Goal: Complete application form: Complete application form

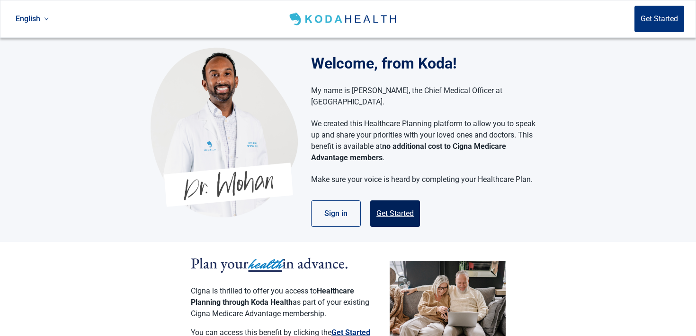
click at [395, 204] on button "Get Started" at bounding box center [395, 214] width 50 height 27
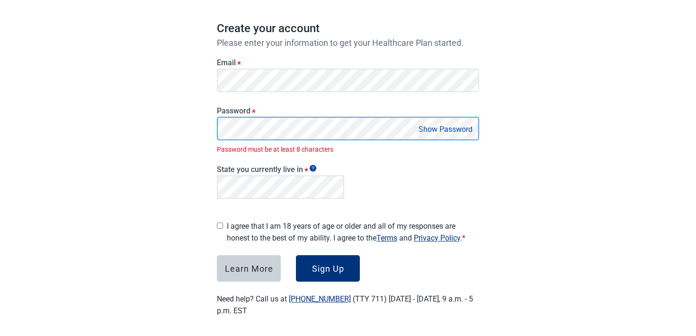
scroll to position [69, 0]
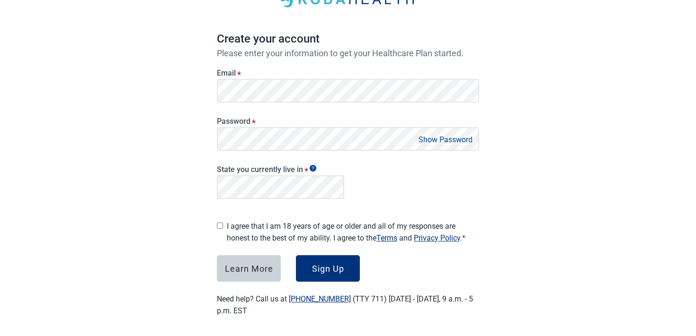
click at [221, 205] on form "Email * Password * Show Password State you currently live in * I agree that I a…" at bounding box center [348, 170] width 262 height 224
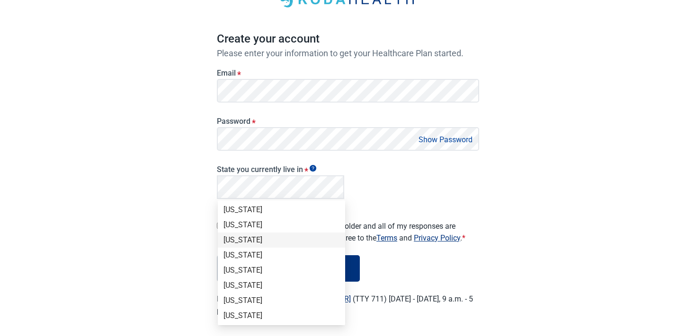
click at [248, 241] on div "[US_STATE]" at bounding box center [281, 240] width 116 height 10
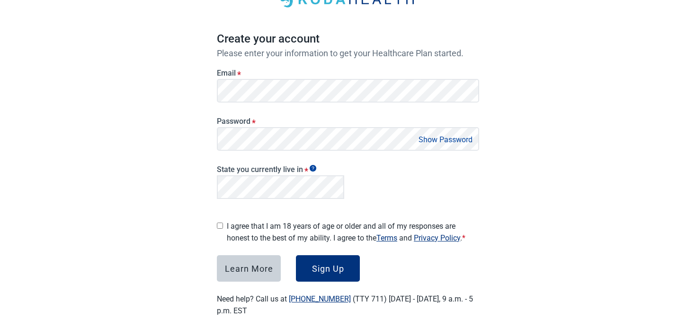
click at [410, 202] on div "State you currently live in *" at bounding box center [348, 181] width 270 height 52
click at [278, 221] on label "I agree that I am 18 years of age or older and all of my responses are honest t…" at bounding box center [353, 233] width 252 height 24
click at [332, 270] on div "Sign Up" at bounding box center [328, 268] width 32 height 9
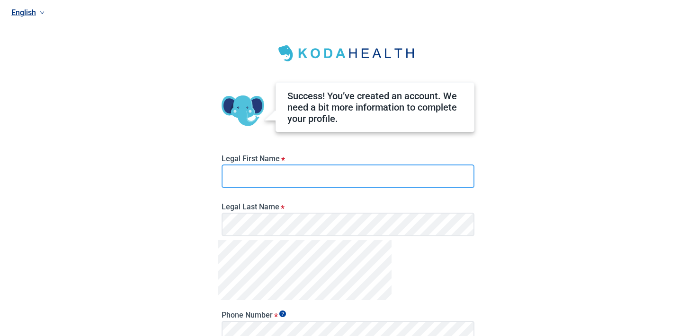
click at [275, 168] on input "Legal First Name *" at bounding box center [347, 177] width 253 height 24
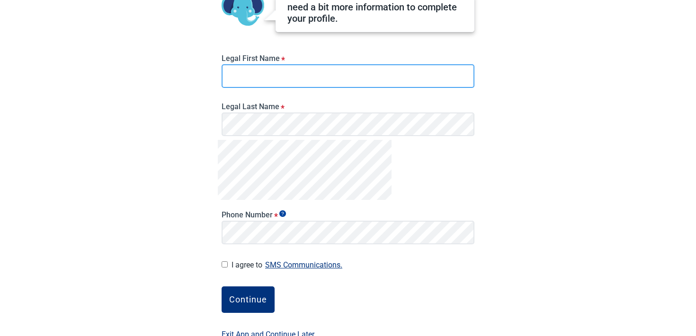
scroll to position [105, 0]
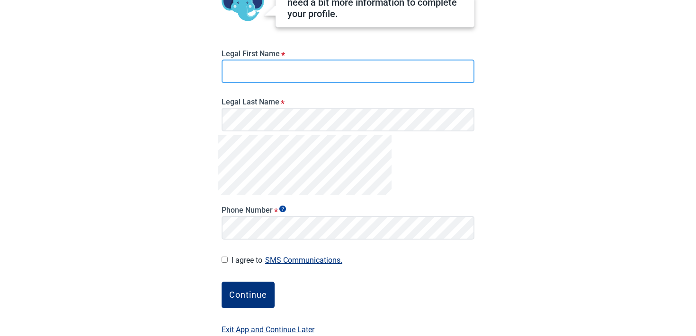
click at [271, 74] on input "Legal First Name *" at bounding box center [347, 72] width 253 height 24
type input "*******"
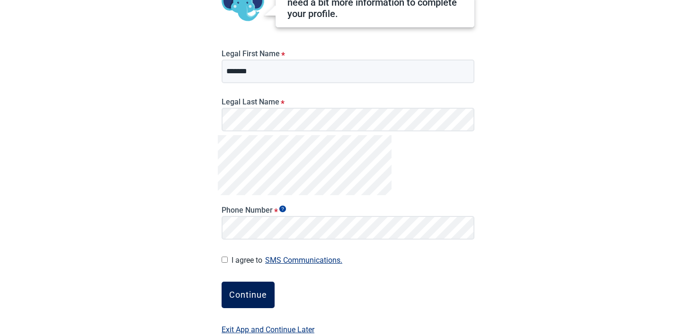
click at [231, 306] on button "Continue" at bounding box center [247, 295] width 53 height 27
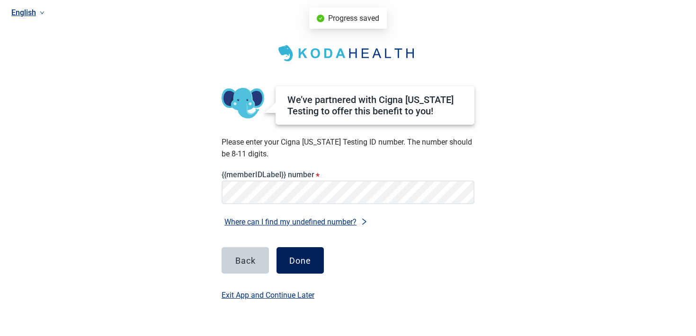
click at [284, 264] on button "Done" at bounding box center [299, 260] width 47 height 27
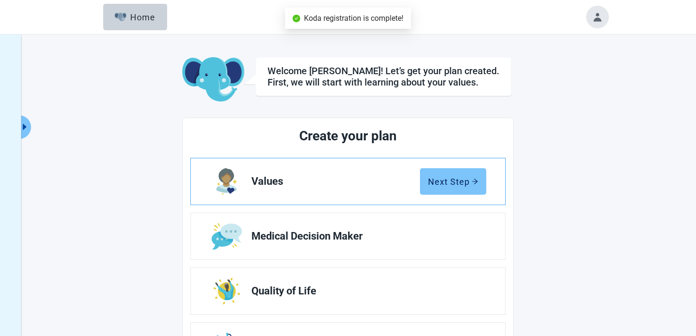
click at [482, 180] on button "Next Step" at bounding box center [453, 181] width 66 height 27
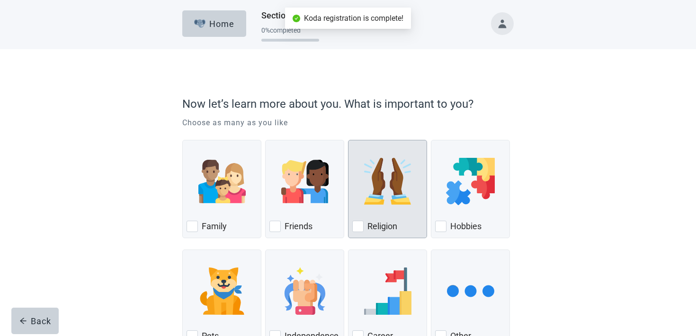
click at [389, 231] on label "Religion" at bounding box center [382, 226] width 30 height 11
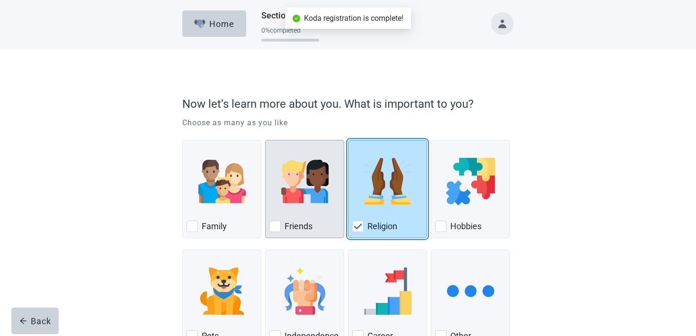
click at [275, 225] on div "Friends, checkbox, not checked" at bounding box center [274, 226] width 11 height 11
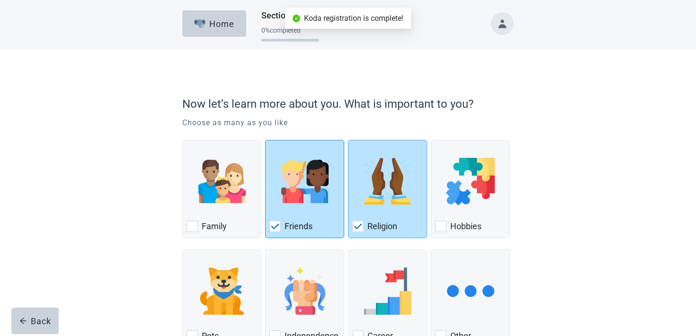
scroll to position [71, 0]
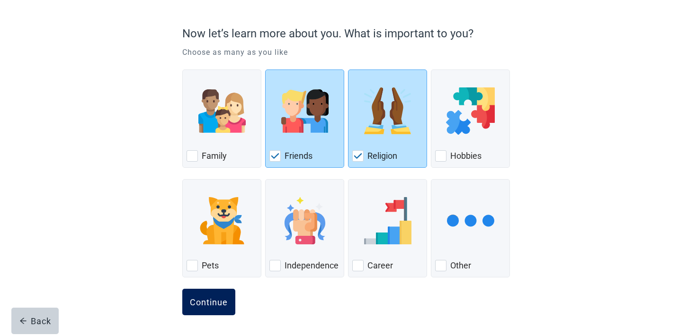
click at [216, 290] on button "Continue" at bounding box center [208, 302] width 53 height 27
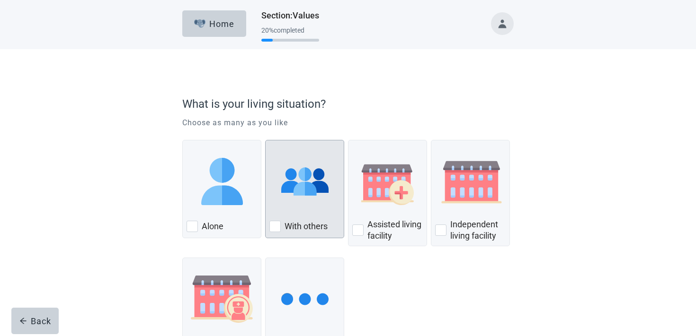
click at [329, 179] on div "With Others, checkbox, not checked" at bounding box center [304, 181] width 71 height 75
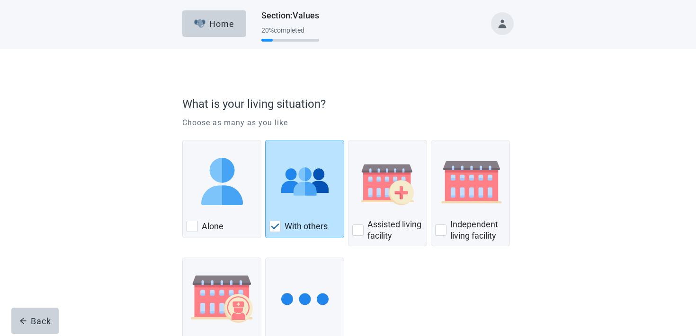
click at [171, 189] on div "What is your living situation? Choose as many as you like Alone With others Ass…" at bounding box center [348, 241] width 398 height 347
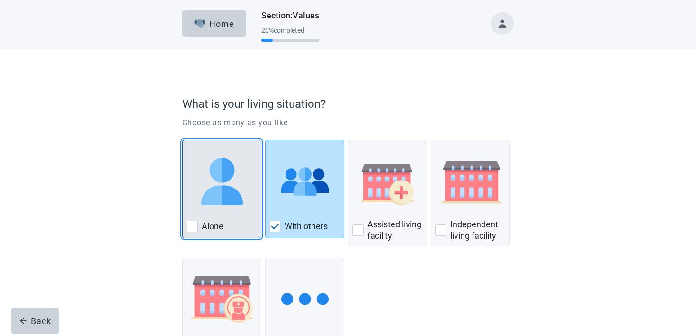
click at [204, 187] on img "Alone, checkbox, not checked" at bounding box center [221, 181] width 47 height 47
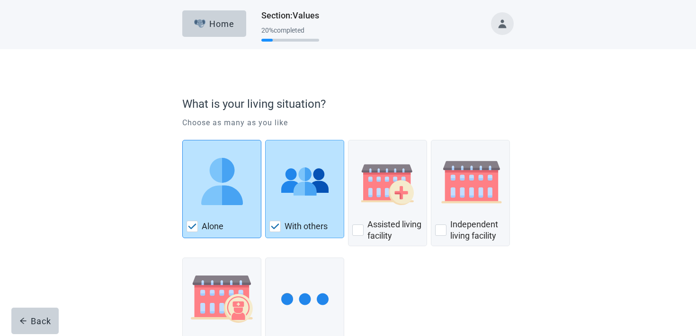
scroll to position [78, 0]
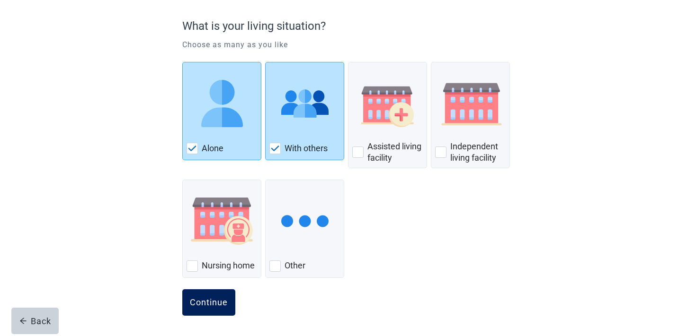
click at [221, 296] on button "Continue" at bounding box center [208, 303] width 53 height 27
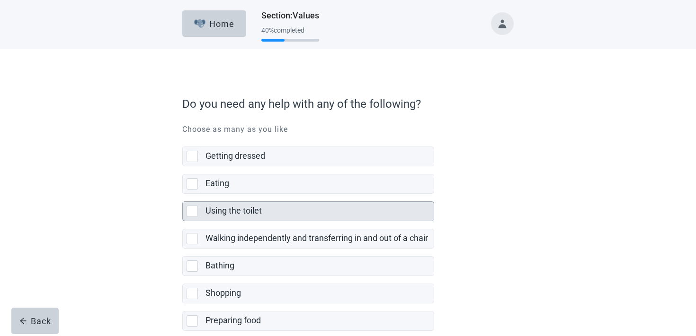
click at [345, 209] on div "Using the toilet" at bounding box center [316, 211] width 222 height 12
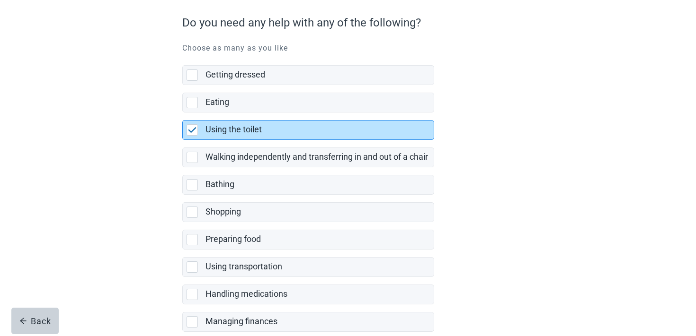
scroll to position [187, 0]
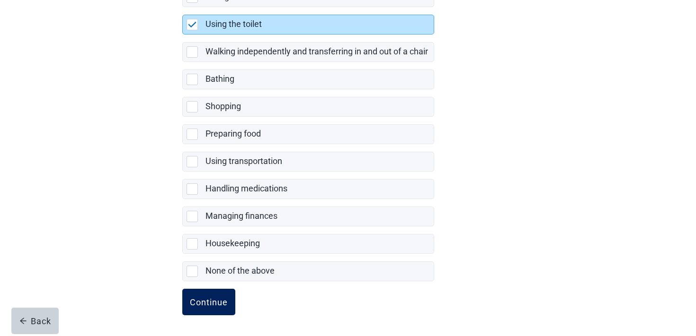
click at [219, 300] on div "Continue" at bounding box center [209, 302] width 38 height 9
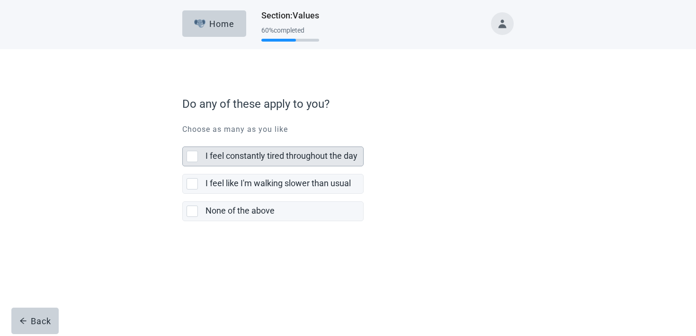
click at [282, 164] on div "I feel constantly tired throughout the day" at bounding box center [284, 156] width 158 height 19
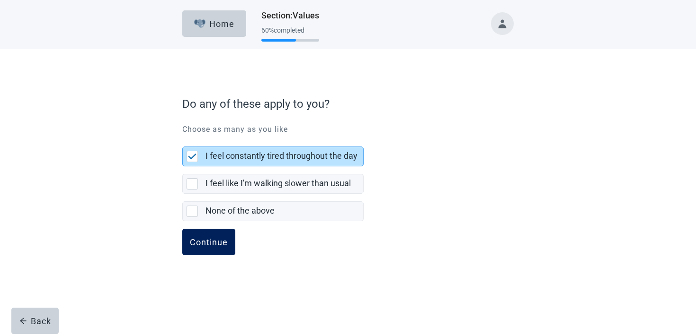
click at [231, 230] on button "Continue" at bounding box center [208, 242] width 53 height 27
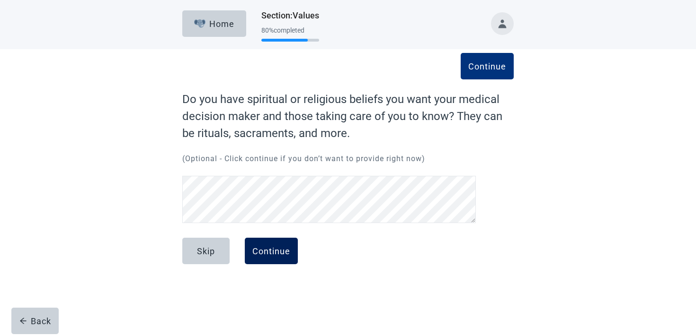
click at [289, 256] on div "Continue" at bounding box center [271, 251] width 38 height 9
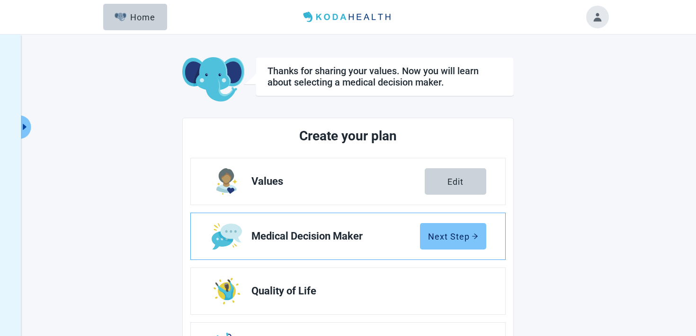
click at [450, 232] on div "Next Step" at bounding box center [453, 236] width 50 height 9
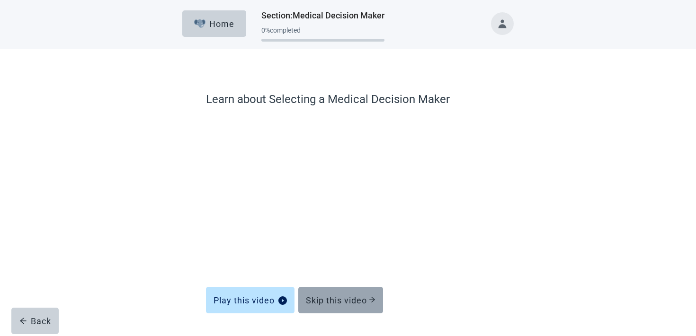
click at [344, 295] on button "Skip this video" at bounding box center [340, 300] width 85 height 27
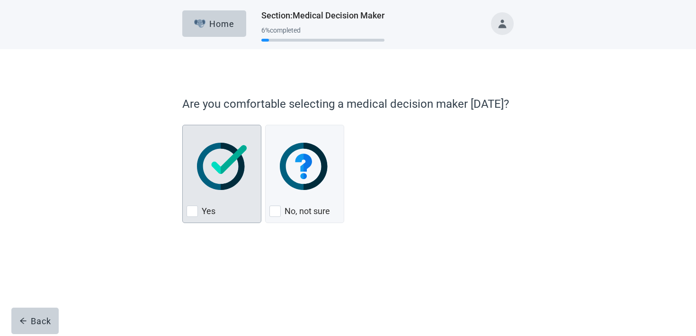
click at [194, 194] on div "Yes, checkbox, not checked" at bounding box center [221, 166] width 71 height 75
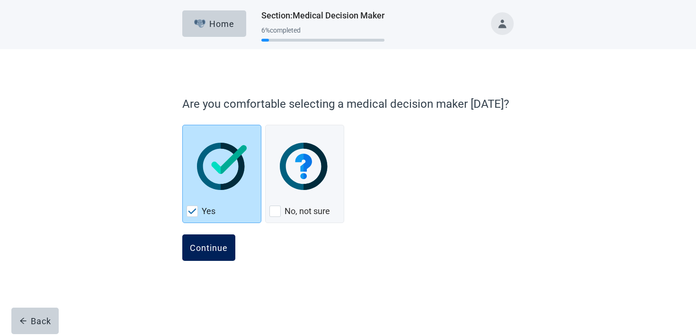
click at [205, 258] on button "Continue" at bounding box center [208, 248] width 53 height 27
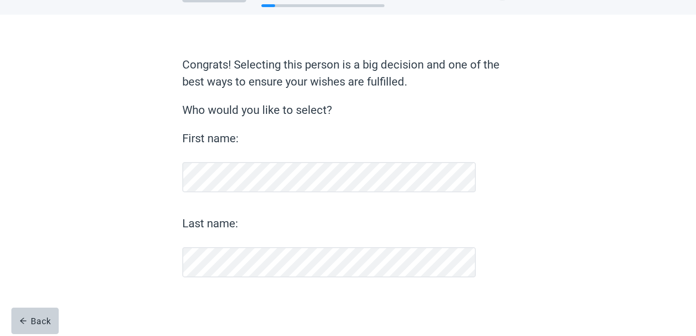
scroll to position [35, 0]
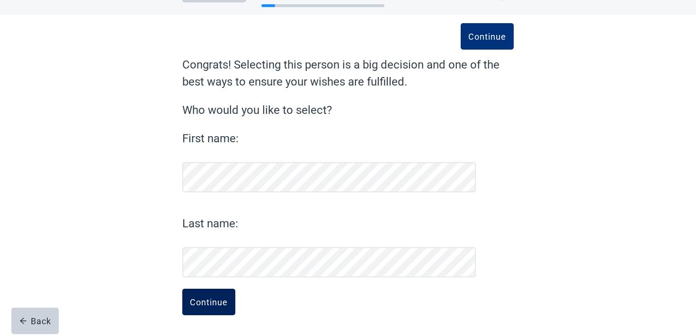
click at [218, 300] on div "Continue" at bounding box center [209, 302] width 38 height 9
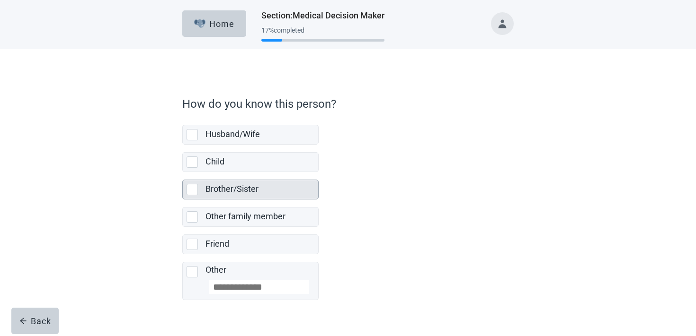
click at [253, 186] on label "Brother/Sister" at bounding box center [231, 189] width 53 height 10
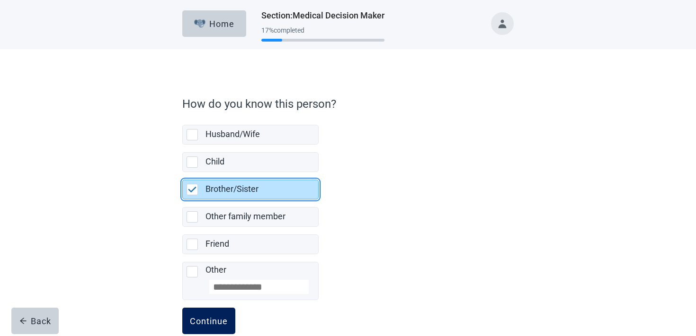
click at [217, 319] on div "Continue" at bounding box center [209, 321] width 38 height 9
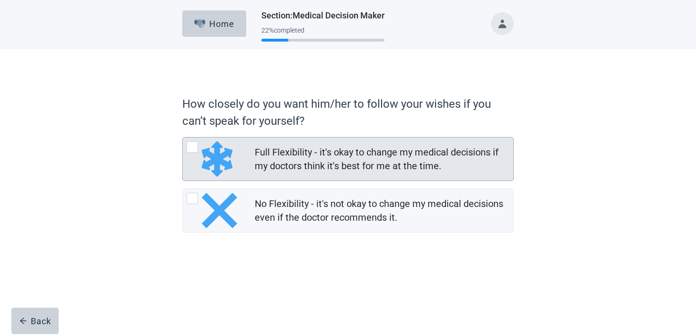
click at [279, 156] on div "Full Flexibility - it's okay to change my medical decisions if my doctors think…" at bounding box center [381, 159] width 253 height 27
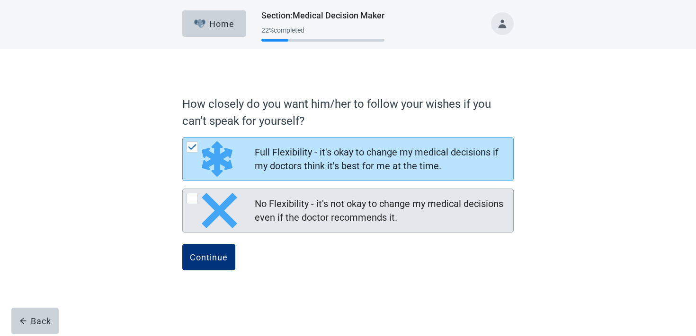
click at [264, 205] on div "No Flexibility - it's not okay to change my medical decisions even if the docto…" at bounding box center [381, 210] width 253 height 27
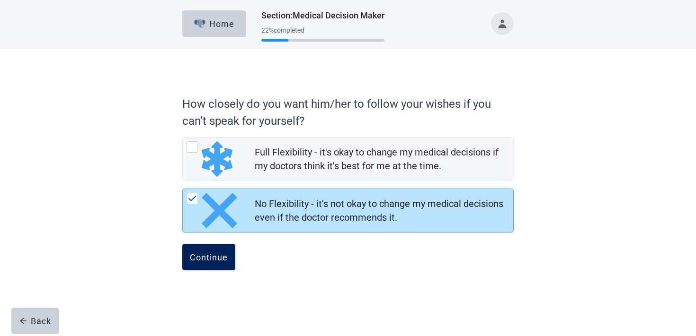
click at [216, 252] on button "Continue" at bounding box center [208, 257] width 53 height 27
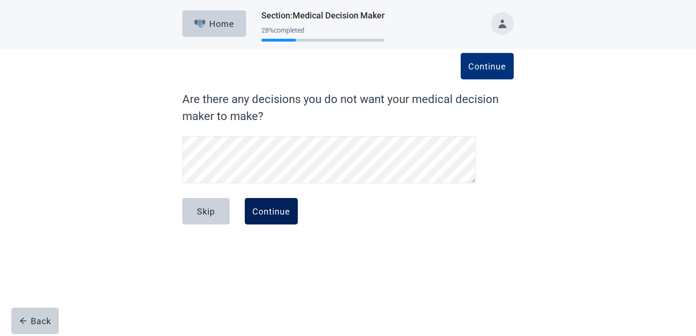
click at [275, 201] on button "Continue" at bounding box center [271, 211] width 53 height 27
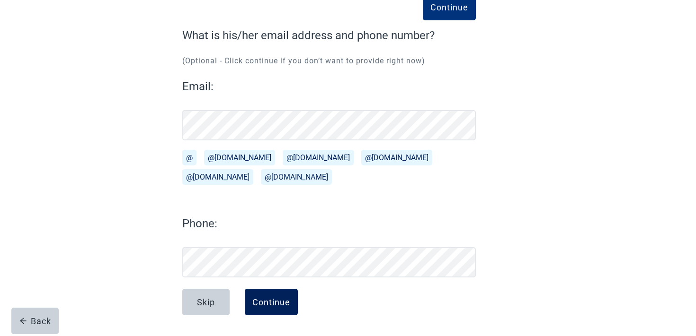
click at [293, 300] on button "Continue" at bounding box center [271, 302] width 53 height 27
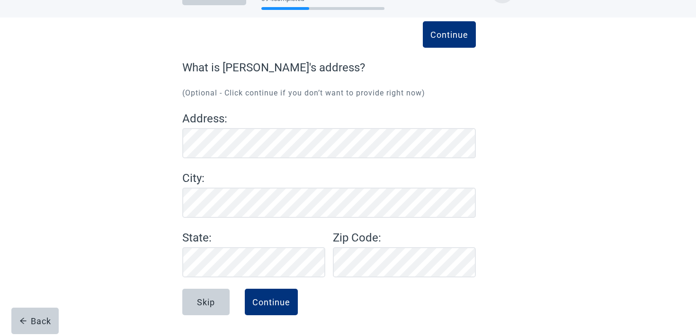
scroll to position [32, 0]
click at [272, 303] on div "Continue" at bounding box center [271, 302] width 38 height 9
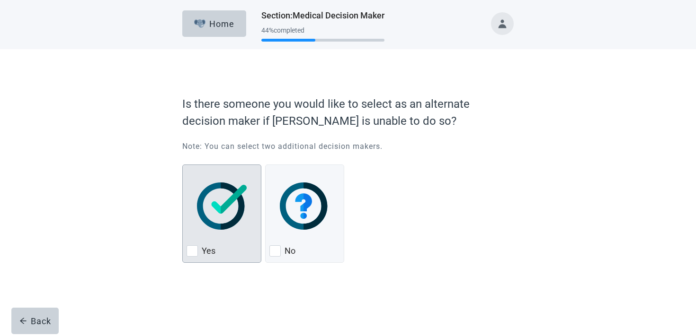
click at [233, 231] on div "Yes, checkbox, not checked" at bounding box center [221, 206] width 71 height 75
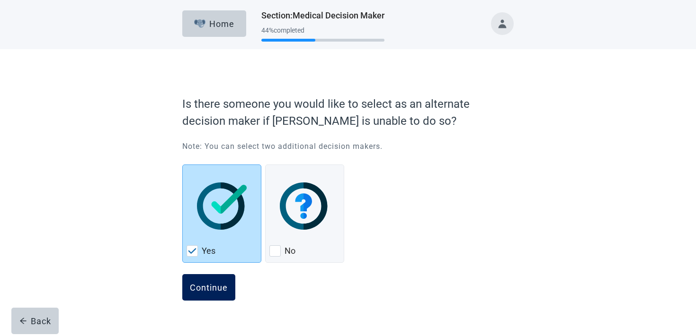
click at [214, 280] on button "Continue" at bounding box center [208, 287] width 53 height 27
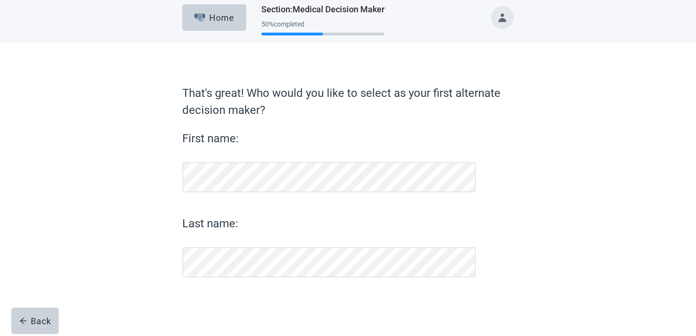
scroll to position [6, 0]
click at [268, 162] on div "First name:" at bounding box center [328, 161] width 293 height 62
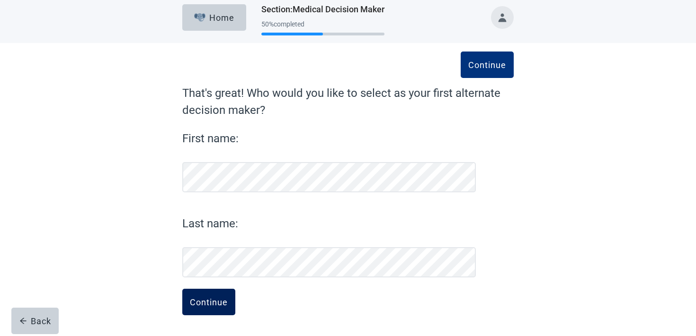
click at [216, 303] on div "Continue" at bounding box center [209, 302] width 38 height 9
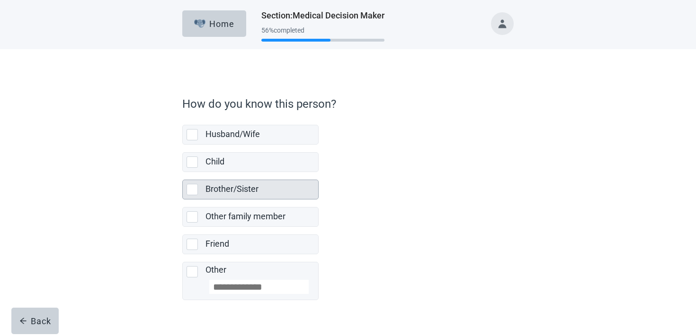
click at [242, 180] on div "Brother/Sister" at bounding box center [261, 189] width 113 height 19
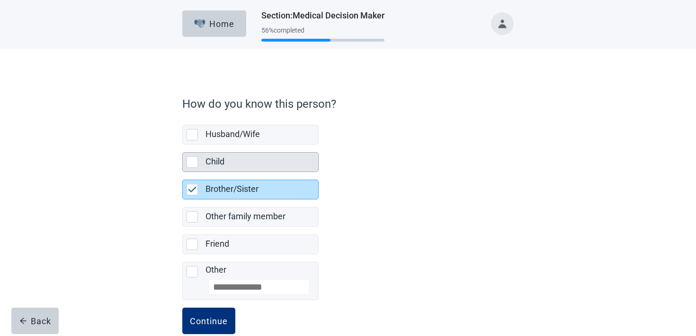
click at [237, 162] on div "Child" at bounding box center [258, 162] width 107 height 12
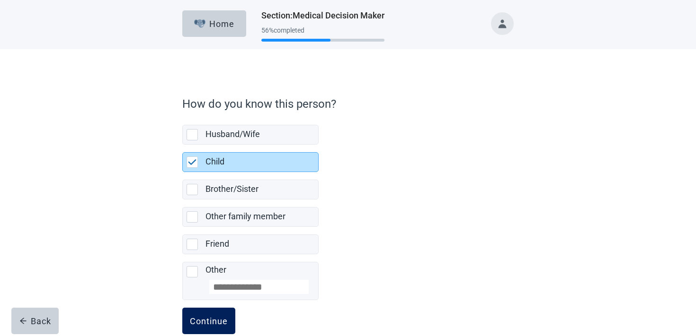
click at [206, 327] on button "Continue" at bounding box center [208, 321] width 53 height 27
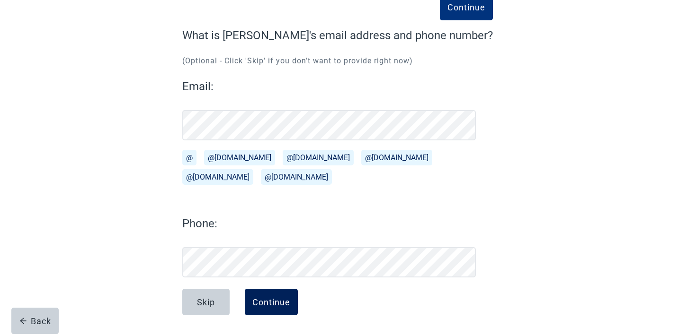
click at [262, 293] on button "Continue" at bounding box center [271, 302] width 53 height 27
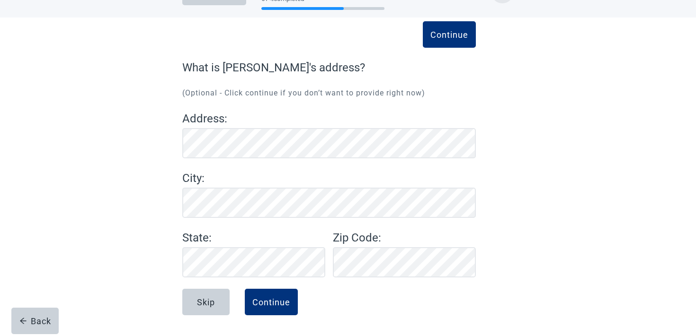
scroll to position [32, 0]
click at [297, 306] on button "Continue" at bounding box center [271, 302] width 53 height 27
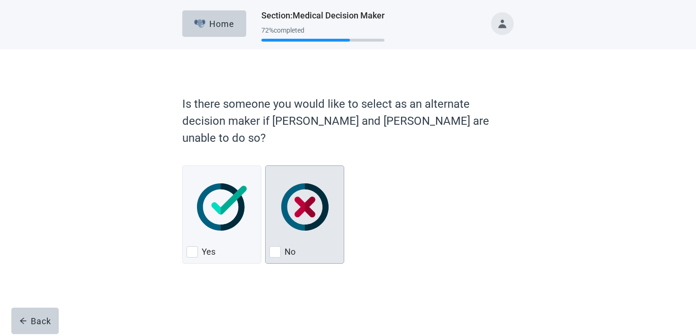
click at [315, 184] on img "No, checkbox, not checked" at bounding box center [304, 207] width 47 height 47
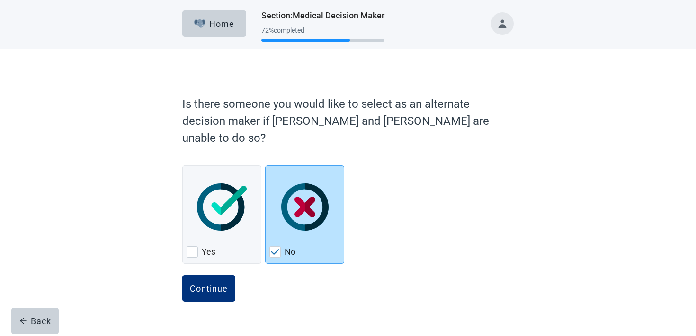
click at [176, 284] on div "Is there someone you would like to select as an alternate decision maker if [PE…" at bounding box center [348, 195] width 398 height 255
click at [192, 284] on div "Continue" at bounding box center [209, 288] width 38 height 9
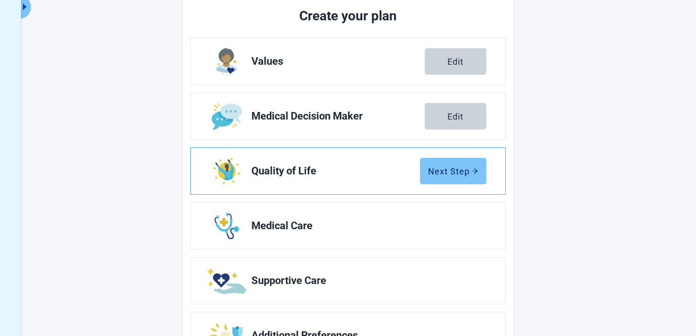
click at [451, 178] on button "Next Step" at bounding box center [453, 171] width 66 height 27
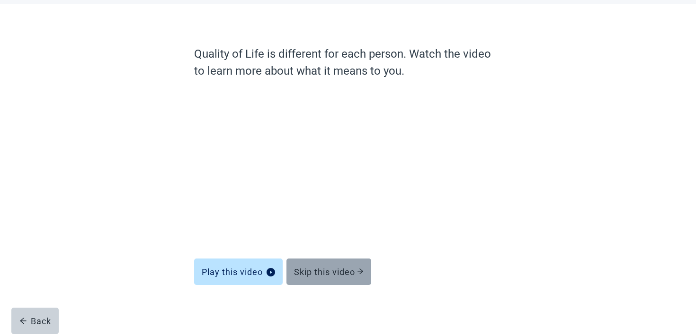
click at [338, 266] on button "Skip this video" at bounding box center [328, 272] width 85 height 27
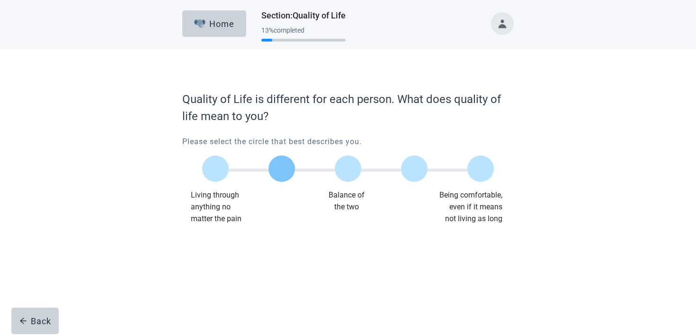
click at [283, 164] on label "Main content" at bounding box center [281, 169] width 27 height 27
click at [226, 252] on button "Continue" at bounding box center [208, 244] width 53 height 27
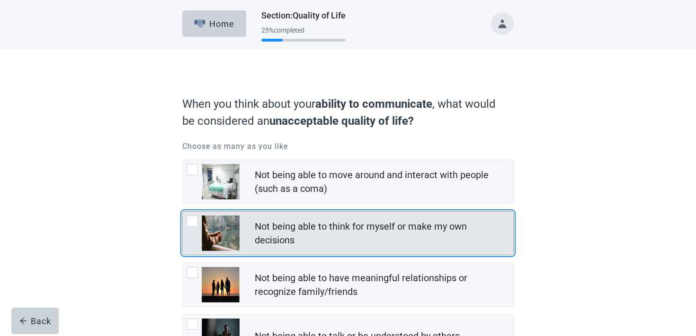
click at [263, 244] on div "Not being able to think for myself or make my own decisions" at bounding box center [381, 233] width 253 height 27
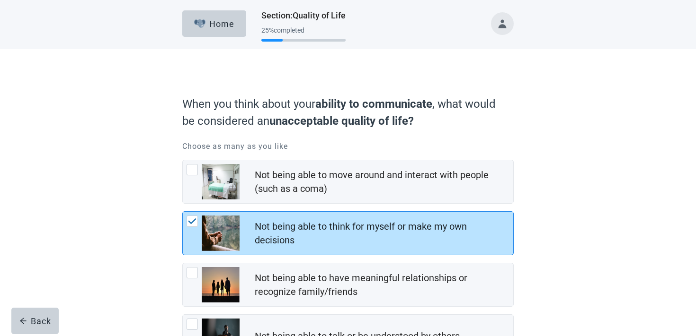
scroll to position [133, 0]
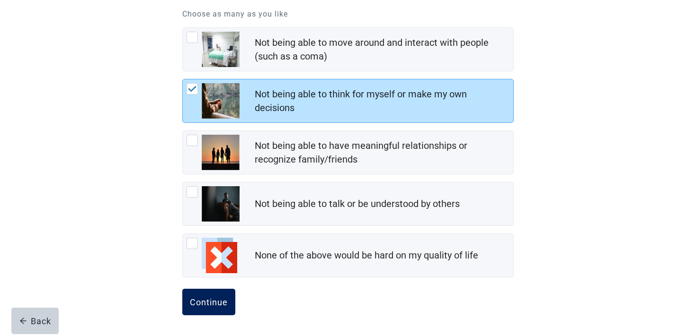
click at [214, 292] on button "Continue" at bounding box center [208, 302] width 53 height 27
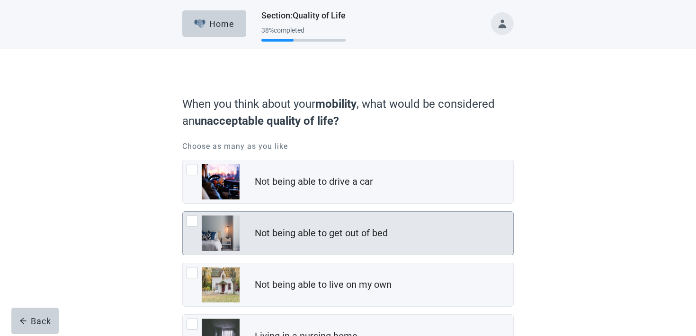
click at [244, 237] on div "Not being able to get out of bed" at bounding box center [348, 233] width 330 height 43
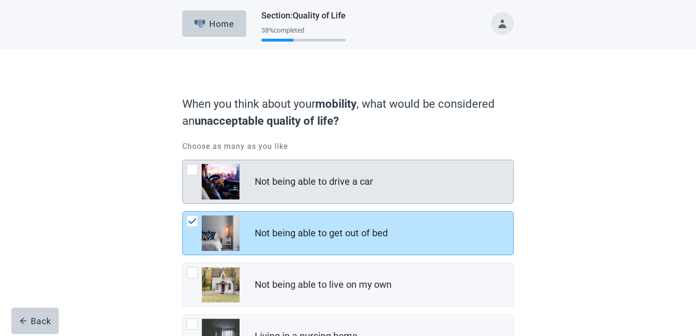
click at [244, 170] on div "Not being able to drive a car" at bounding box center [348, 181] width 330 height 43
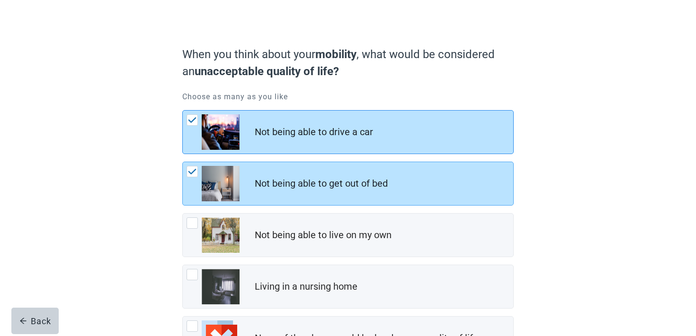
scroll to position [133, 0]
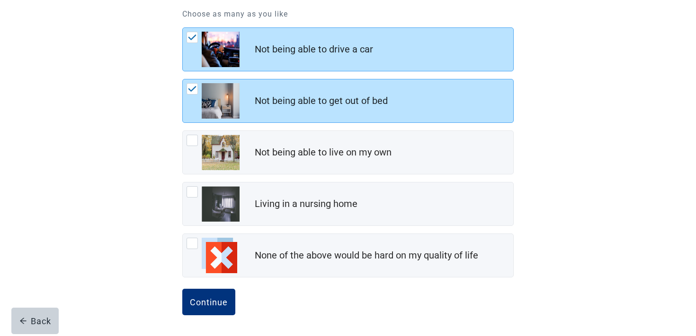
click at [213, 318] on div "Continue" at bounding box center [347, 312] width 331 height 47
click at [213, 306] on div "Continue" at bounding box center [209, 302] width 38 height 9
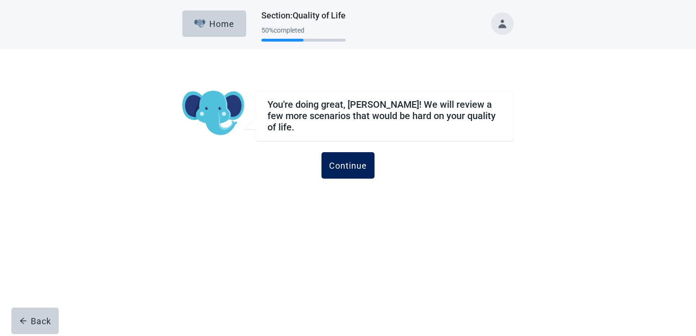
click at [349, 170] on button "Continue" at bounding box center [347, 165] width 53 height 27
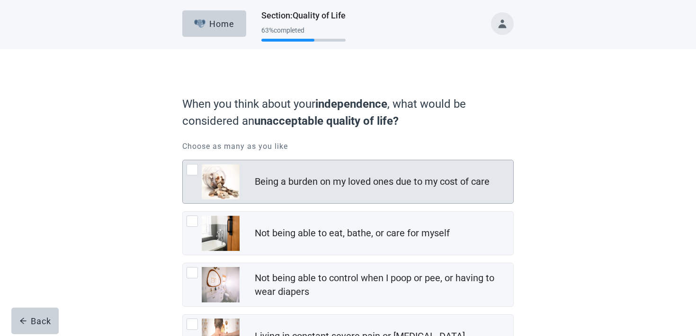
click at [341, 190] on div "Being a burden on my loved ones due to my cost of care" at bounding box center [384, 182] width 258 height 19
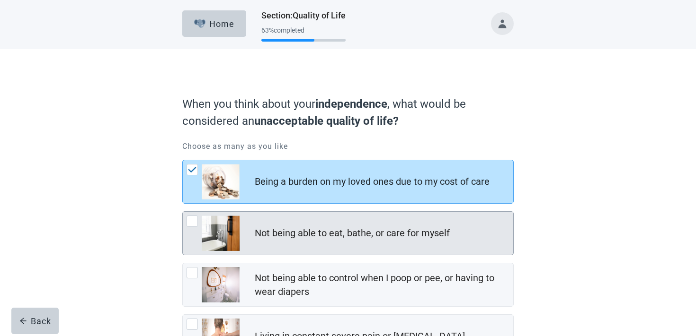
click at [322, 232] on div "Not being able to eat, bathe, or care for myself" at bounding box center [352, 234] width 195 height 14
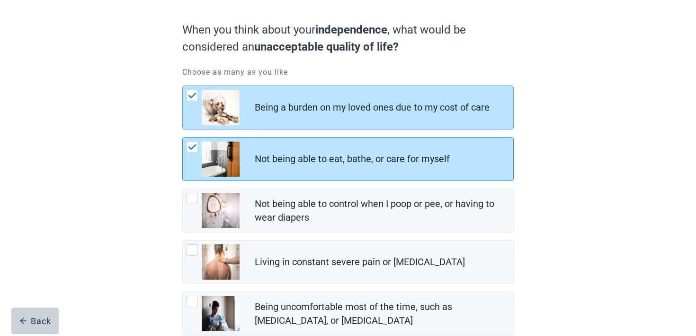
scroll to position [184, 0]
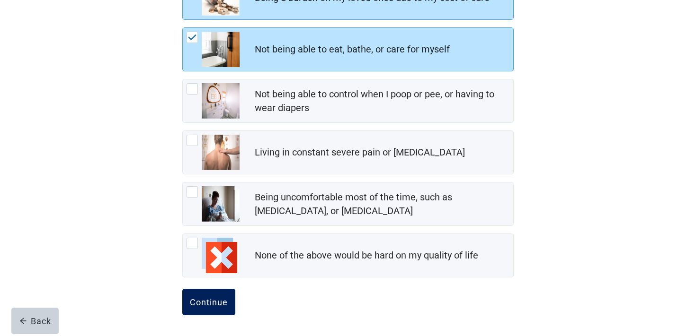
click at [233, 299] on button "Continue" at bounding box center [208, 302] width 53 height 27
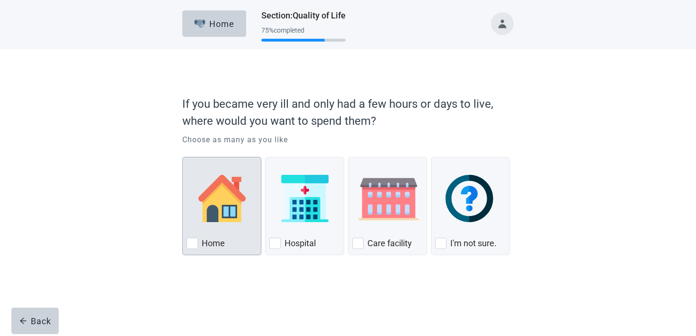
click at [239, 223] on div "Home, checkbox, not checked" at bounding box center [221, 198] width 71 height 75
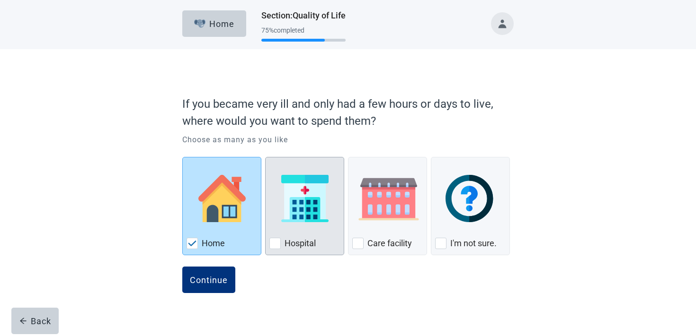
click at [278, 217] on div "Hospital, checkbox, not checked" at bounding box center [304, 198] width 71 height 75
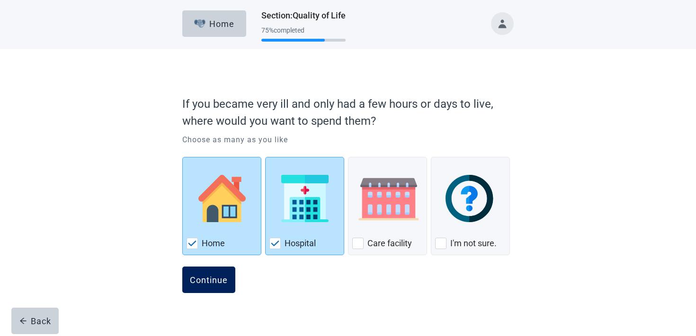
click at [214, 284] on div "Continue" at bounding box center [209, 279] width 38 height 9
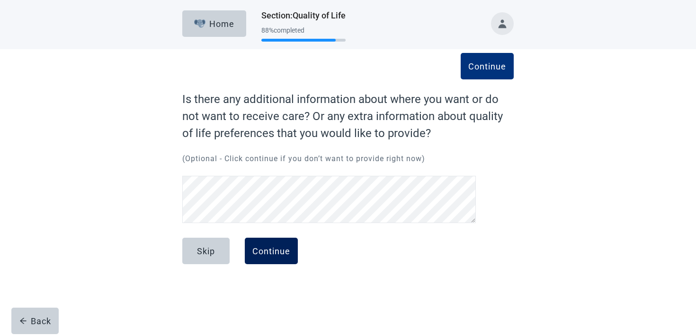
click at [291, 247] on button "Continue" at bounding box center [271, 251] width 53 height 27
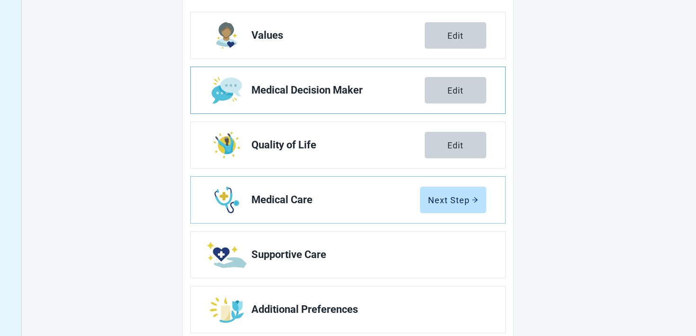
scroll to position [171, 0]
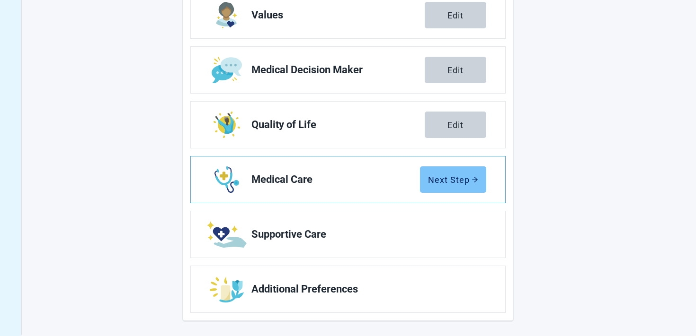
click at [478, 180] on button "Next Step" at bounding box center [453, 180] width 66 height 27
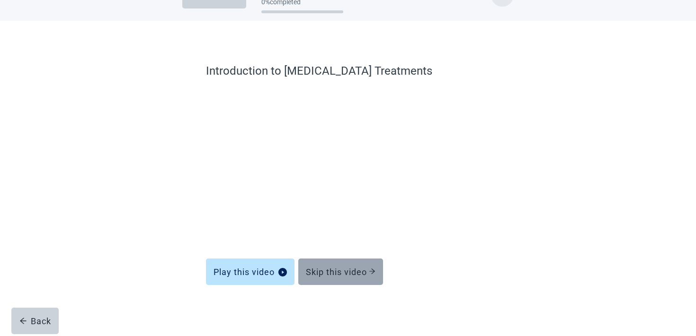
scroll to position [28, 0]
click at [329, 286] on form "Introduction to [MEDICAL_DATA] Treatments Play this video Skip this video Back" at bounding box center [348, 199] width 284 height 274
click at [329, 271] on div "Skip this video" at bounding box center [341, 271] width 70 height 9
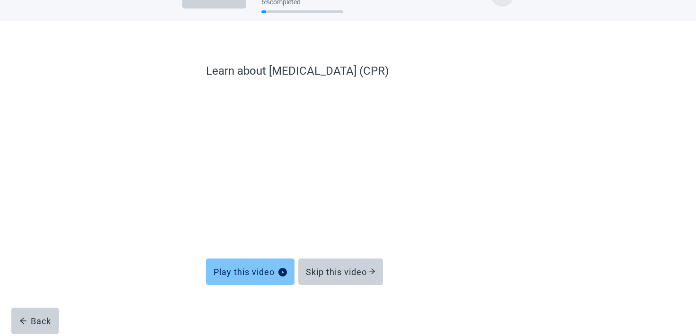
click at [261, 273] on div "Play this video" at bounding box center [249, 271] width 73 height 9
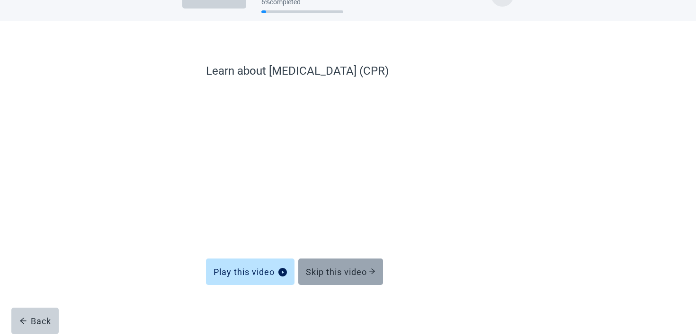
click at [331, 270] on div "Skip this video" at bounding box center [341, 271] width 70 height 9
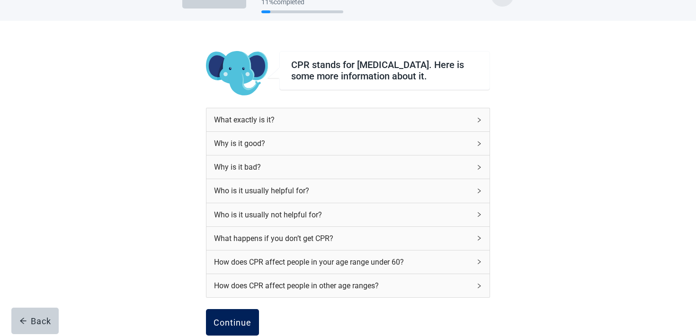
click at [236, 327] on div "Continue" at bounding box center [232, 322] width 38 height 9
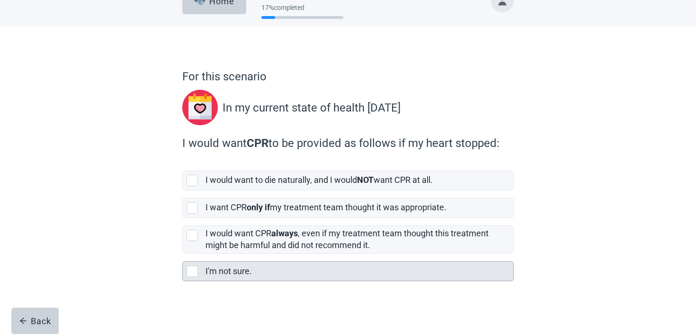
scroll to position [23, 0]
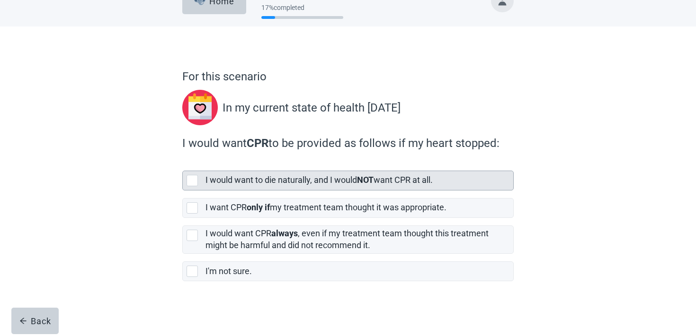
click at [273, 182] on label "I would want to die naturally, and I would NOT want CPR at all." at bounding box center [318, 180] width 227 height 10
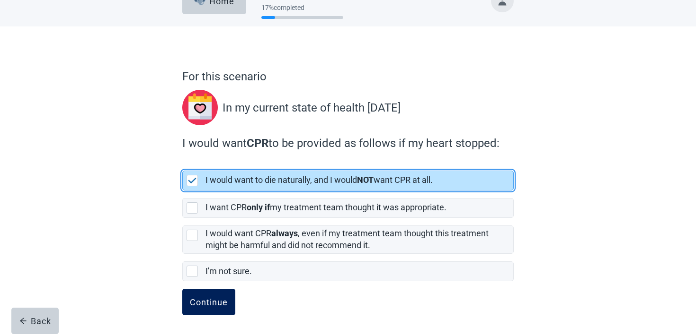
click at [214, 300] on div "Continue" at bounding box center [209, 302] width 38 height 9
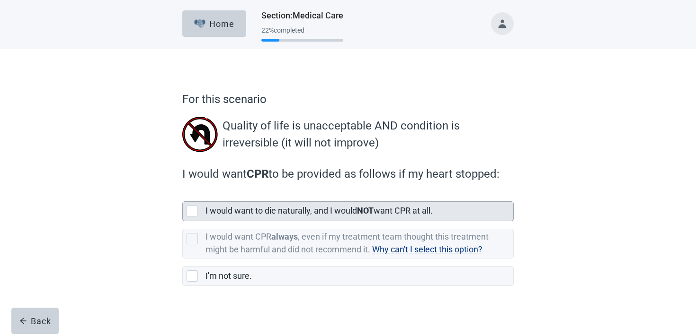
click at [284, 218] on div "I would want to die naturally, and I would NOT want CPR at all." at bounding box center [359, 211] width 308 height 19
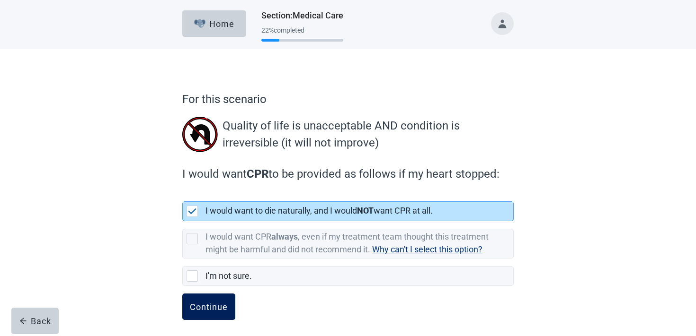
click at [196, 303] on div "Continue" at bounding box center [209, 306] width 38 height 9
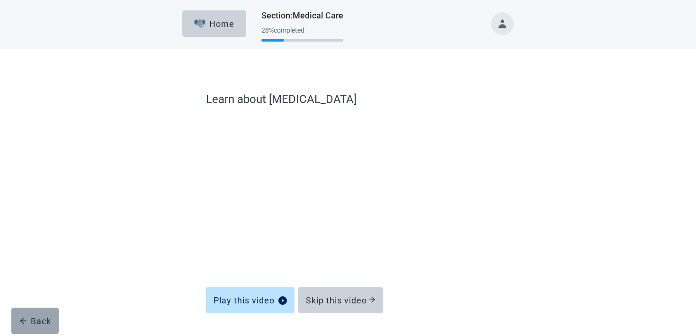
click at [40, 318] on div "Back" at bounding box center [35, 321] width 32 height 9
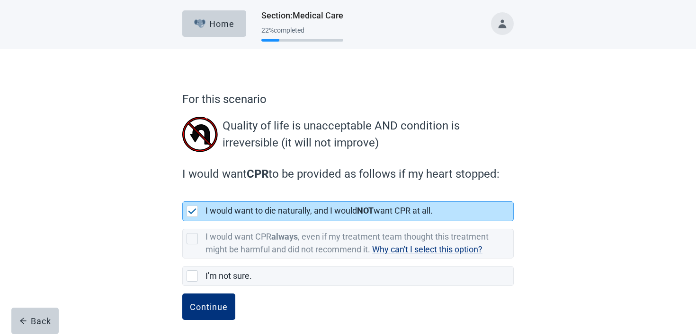
click at [40, 318] on div "Back" at bounding box center [35, 321] width 32 height 9
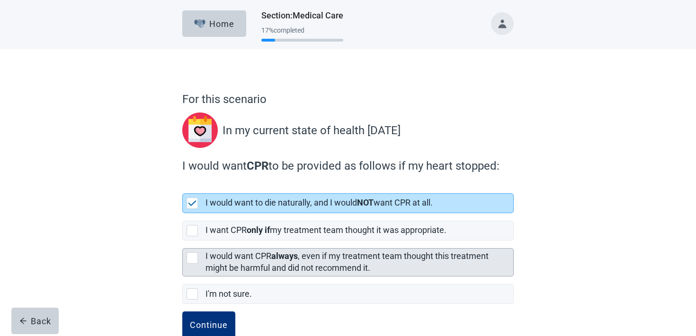
click at [238, 268] on label "I would want CPR always , even if my treatment team thought this treatment migh…" at bounding box center [346, 262] width 283 height 22
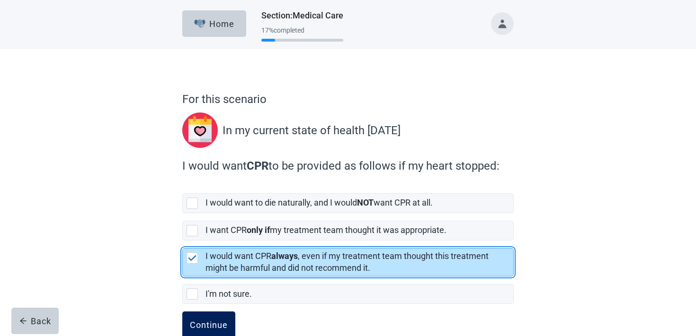
click at [217, 323] on div "Continue" at bounding box center [209, 324] width 38 height 9
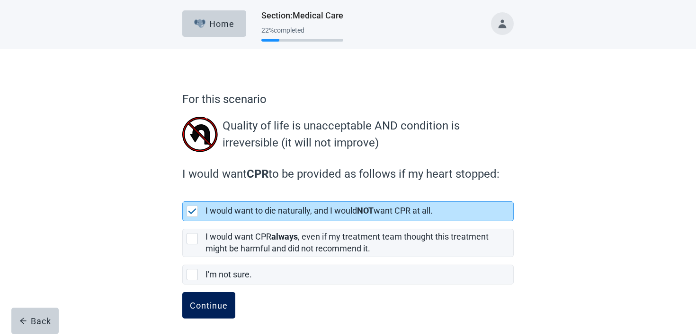
click at [212, 318] on button "Continue" at bounding box center [208, 305] width 53 height 27
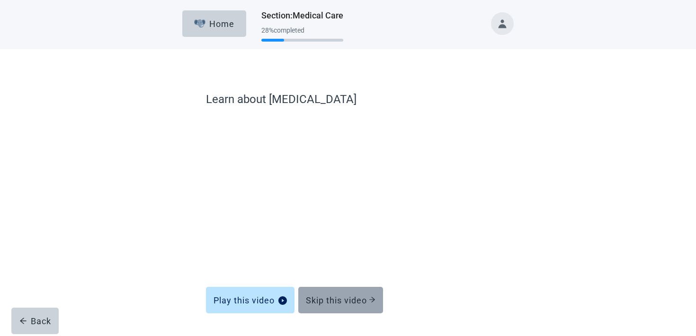
click at [318, 290] on button "Skip this video" at bounding box center [340, 300] width 85 height 27
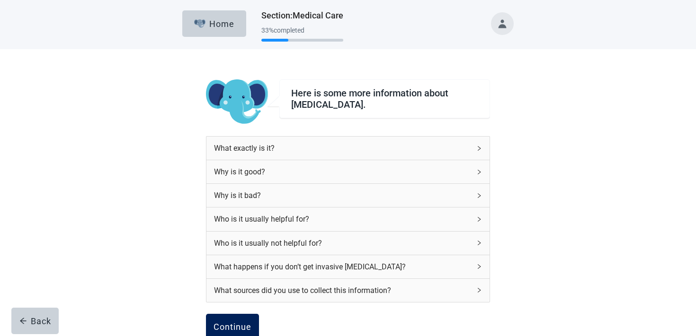
click at [234, 319] on button "Continue" at bounding box center [232, 327] width 53 height 27
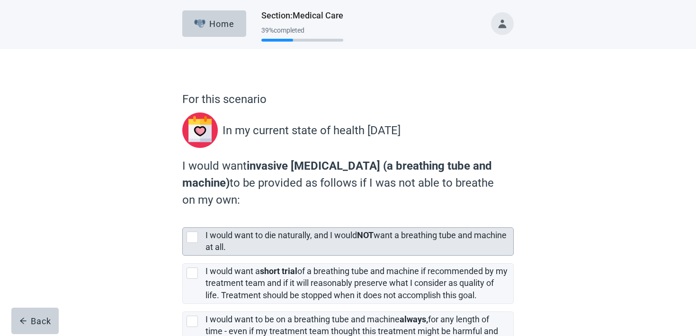
click at [273, 239] on label "I would want to die naturally, and I would NOT want a breathing tube and machin…" at bounding box center [355, 241] width 301 height 22
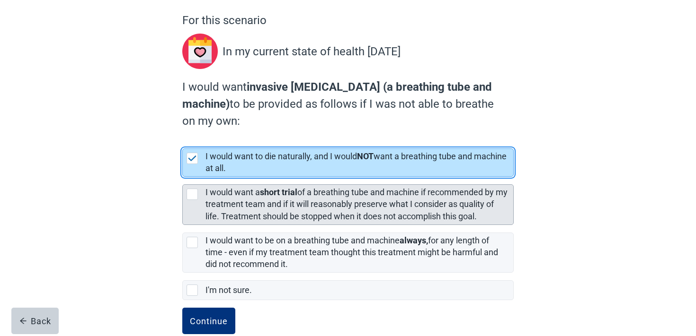
scroll to position [98, 0]
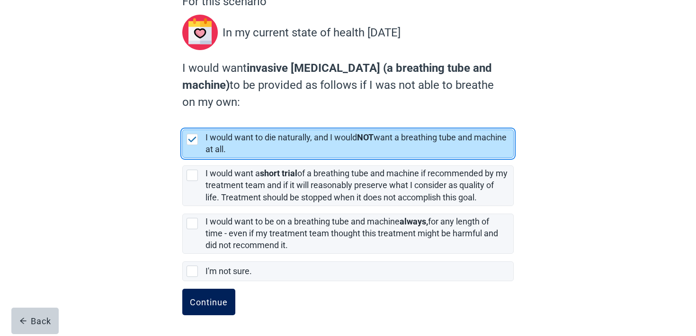
click at [211, 295] on button "Continue" at bounding box center [208, 302] width 53 height 27
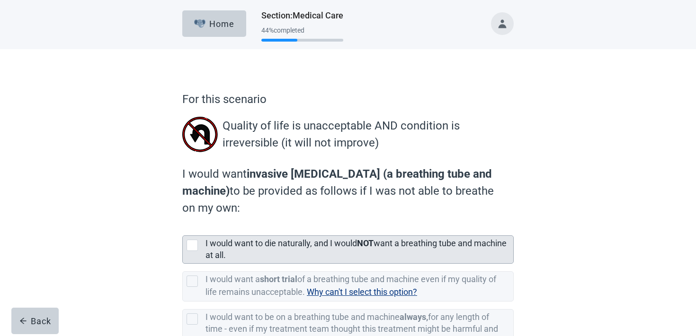
click at [291, 266] on label "I would want a short trial of a breathing tube and machine even if my quality o…" at bounding box center [347, 282] width 331 height 37
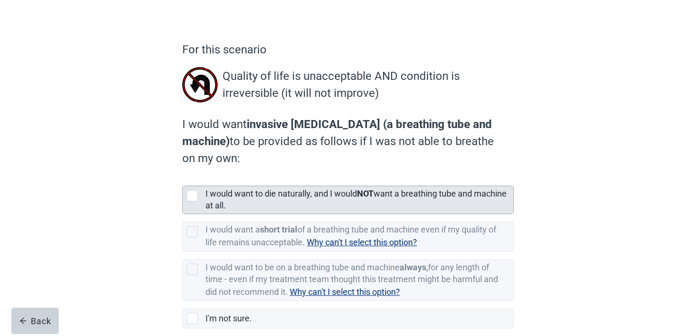
scroll to position [97, 0]
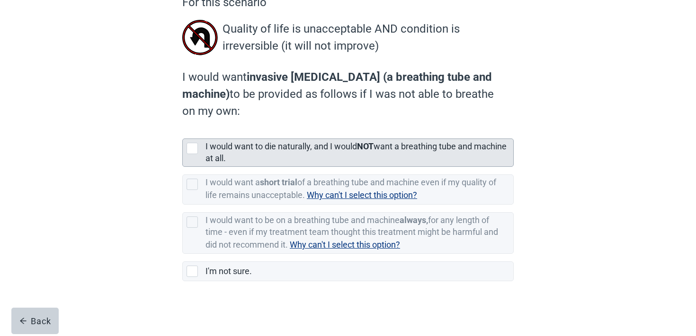
click at [284, 146] on label "I would want to die naturally, and I would NOT want a breathing tube and machin…" at bounding box center [355, 152] width 301 height 22
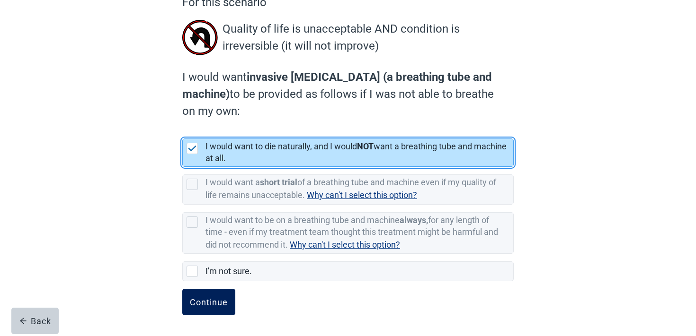
click at [215, 306] on div "Continue" at bounding box center [209, 302] width 38 height 9
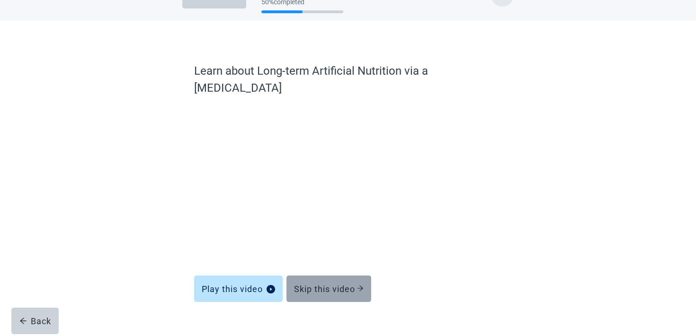
scroll to position [28, 0]
click at [318, 284] on div "Skip this video" at bounding box center [329, 288] width 70 height 9
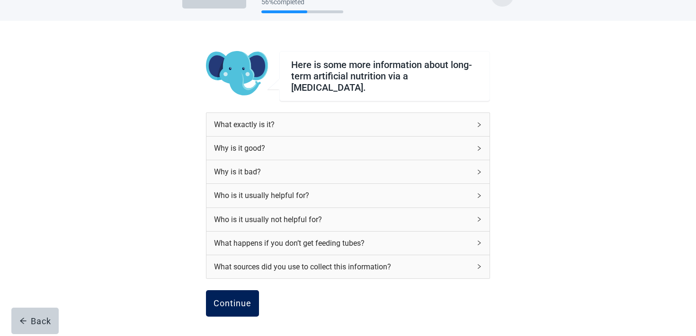
click at [230, 301] on div "Continue" at bounding box center [232, 303] width 38 height 9
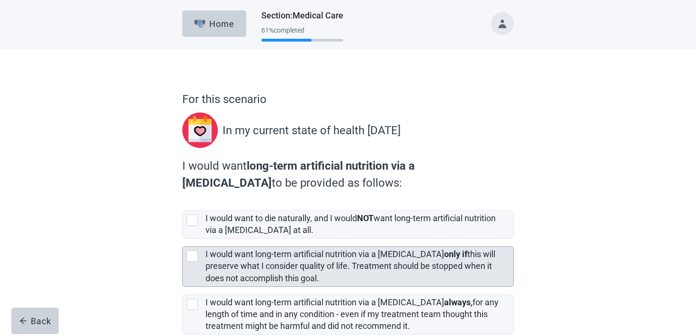
click at [256, 248] on div "I would want long-term artificial nutrition via a [MEDICAL_DATA] only if this w…" at bounding box center [359, 266] width 308 height 39
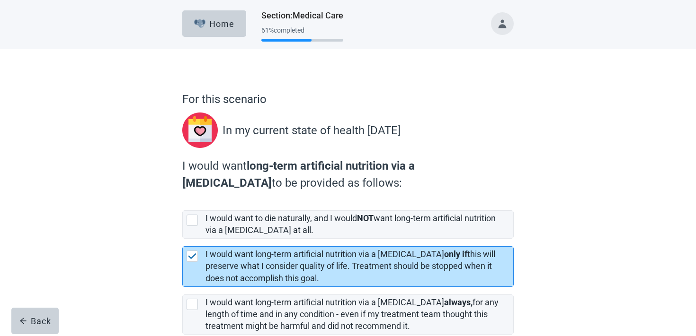
scroll to position [81, 0]
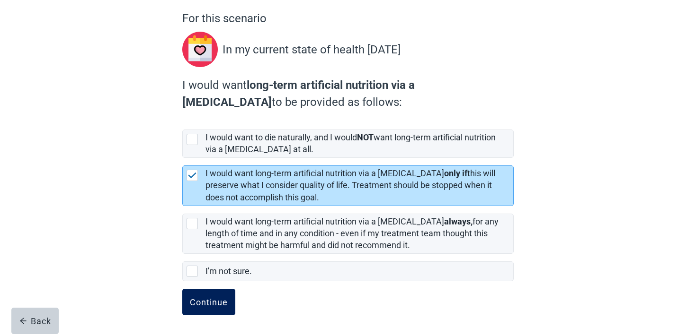
click at [200, 296] on button "Continue" at bounding box center [208, 302] width 53 height 27
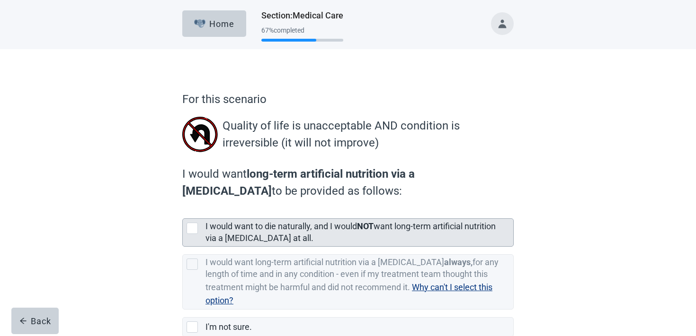
click at [250, 227] on label "I would want to die naturally, and I would NOT want long-term artificial nutrit…" at bounding box center [350, 232] width 290 height 22
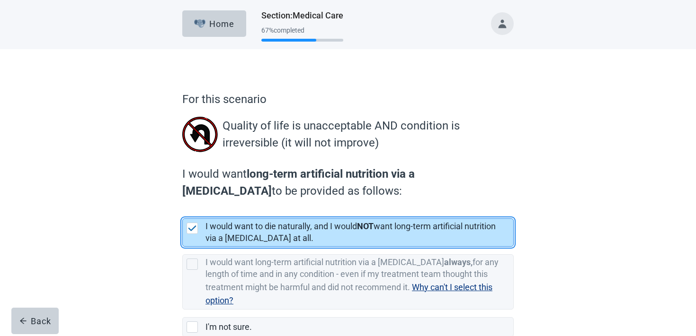
scroll to position [56, 0]
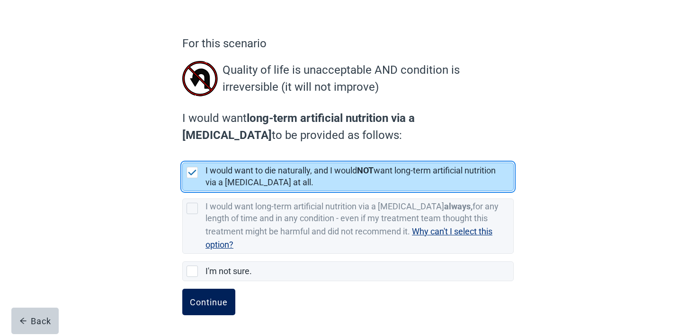
click at [214, 295] on button "Continue" at bounding box center [208, 302] width 53 height 27
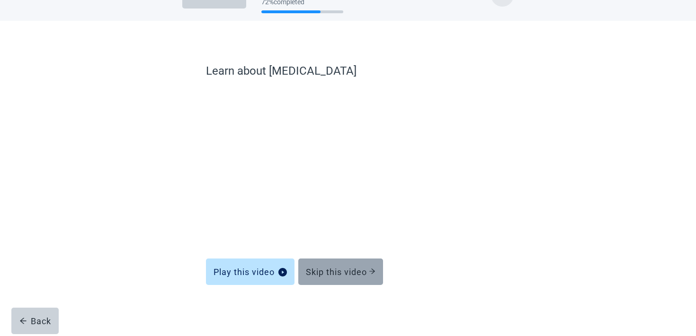
scroll to position [28, 0]
click at [327, 280] on button "Skip this video" at bounding box center [340, 272] width 85 height 27
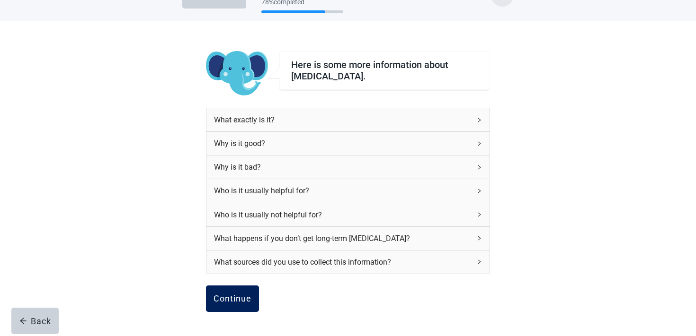
click at [237, 298] on div "Continue" at bounding box center [232, 298] width 38 height 9
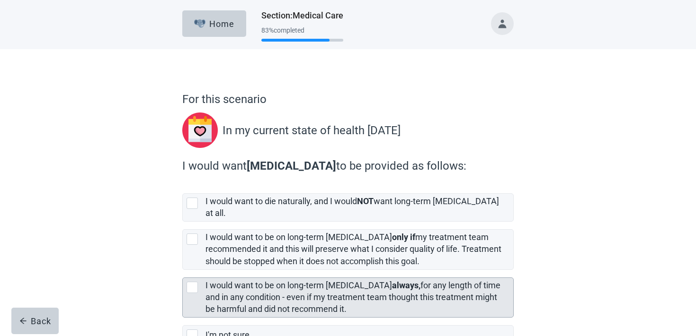
click at [244, 281] on label "I would want to be on long-term [MEDICAL_DATA] always, for any length of time a…" at bounding box center [352, 298] width 295 height 34
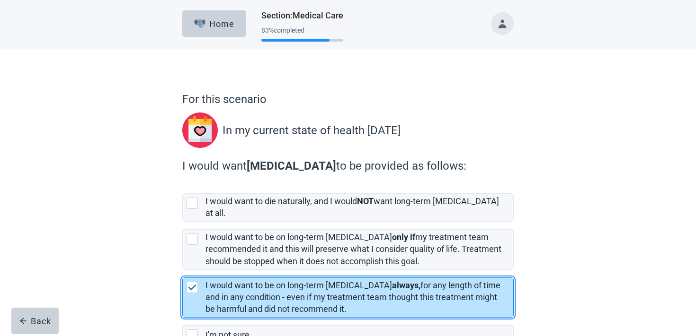
scroll to position [55, 0]
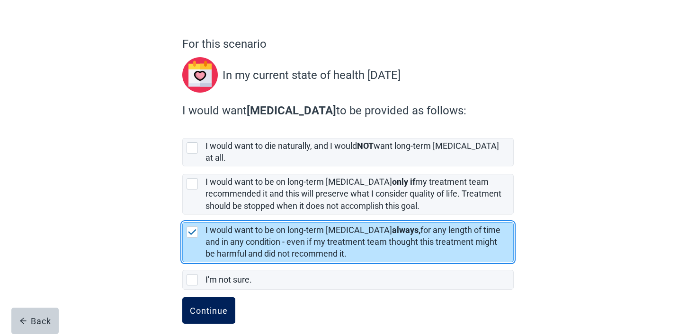
click at [209, 307] on div "Continue" at bounding box center [209, 310] width 38 height 9
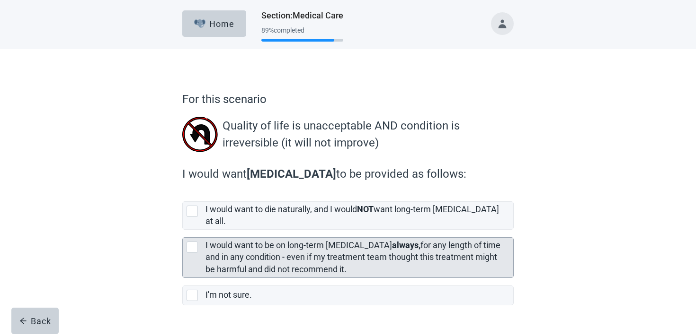
click at [314, 243] on div "I would want to be on long-term [MEDICAL_DATA] always, for any length of time a…" at bounding box center [356, 257] width 302 height 35
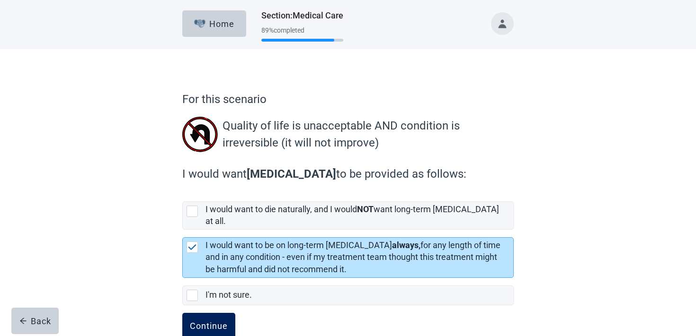
click at [210, 322] on div "Continue" at bounding box center [209, 326] width 38 height 9
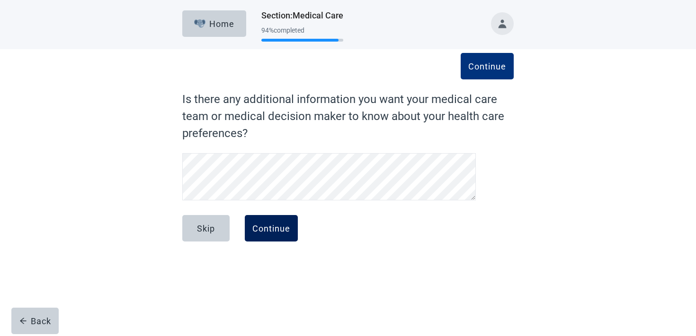
click at [295, 231] on button "Continue" at bounding box center [271, 228] width 53 height 27
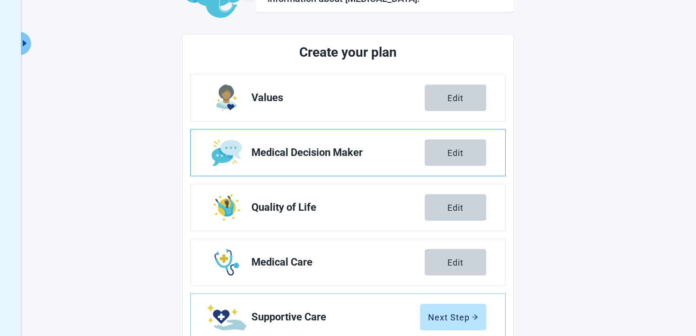
scroll to position [167, 0]
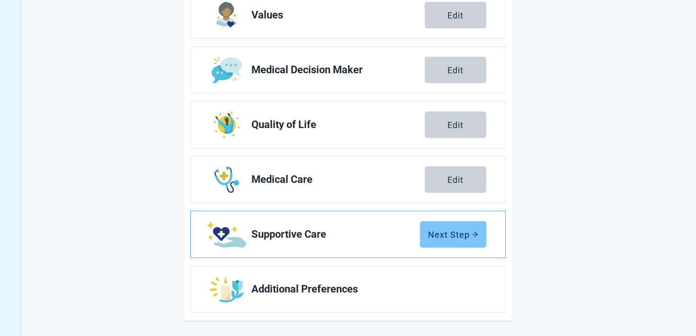
click at [454, 222] on button "Next Step" at bounding box center [453, 234] width 66 height 27
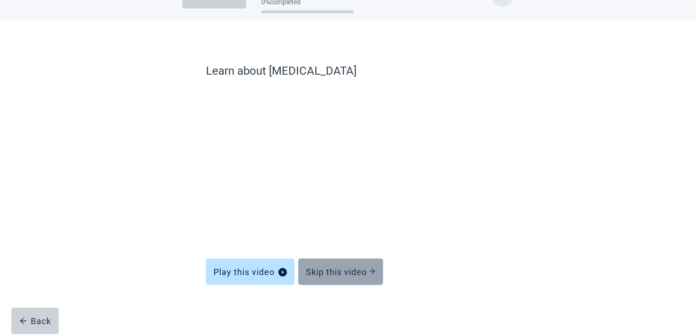
scroll to position [28, 0]
click at [336, 279] on button "Skip this video" at bounding box center [340, 272] width 85 height 27
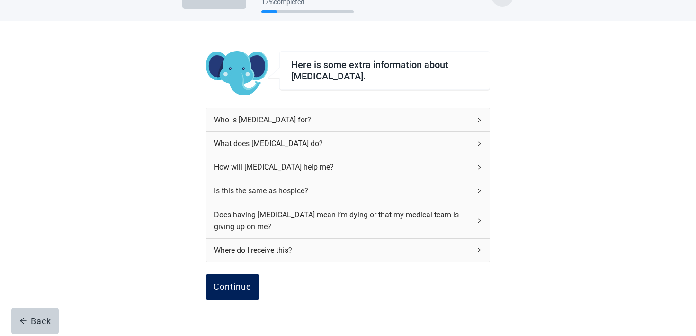
click at [237, 296] on button "Continue" at bounding box center [232, 287] width 53 height 27
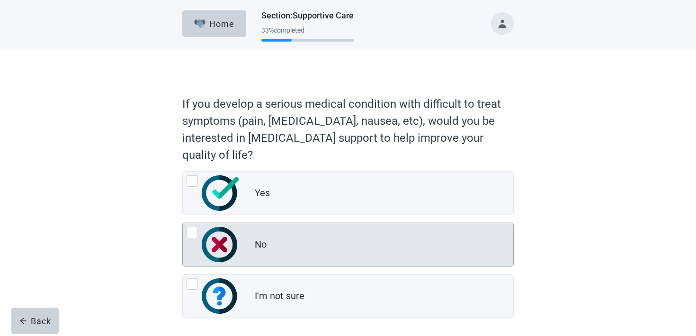
click at [274, 249] on div "No" at bounding box center [384, 245] width 258 height 19
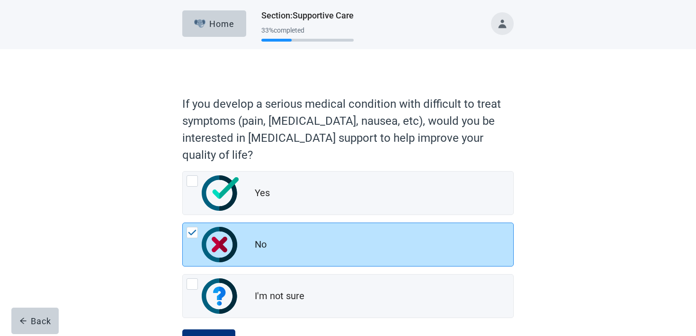
scroll to position [41, 0]
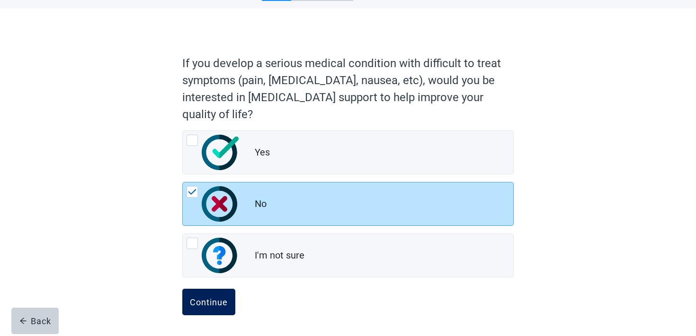
click at [217, 287] on form "If you develop a serious medical condition with difficult to treat symptoms (pa…" at bounding box center [347, 193] width 331 height 286
click at [215, 298] on div "Continue" at bounding box center [209, 302] width 38 height 9
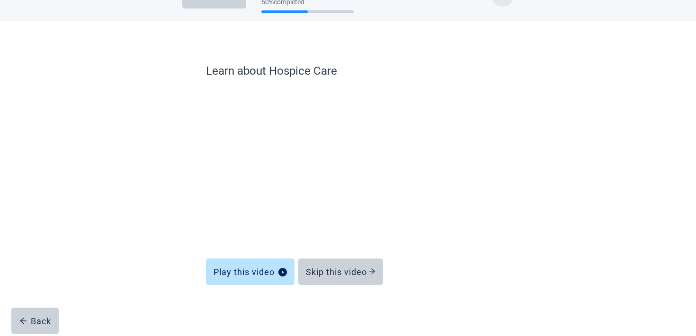
scroll to position [28, 0]
click at [343, 273] on div "Skip this video" at bounding box center [341, 271] width 70 height 9
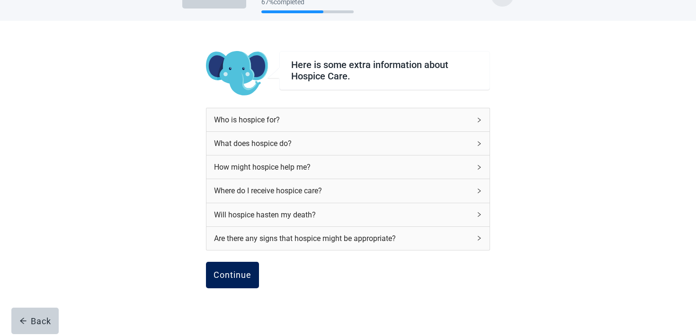
click at [222, 279] on div "Continue" at bounding box center [232, 275] width 38 height 9
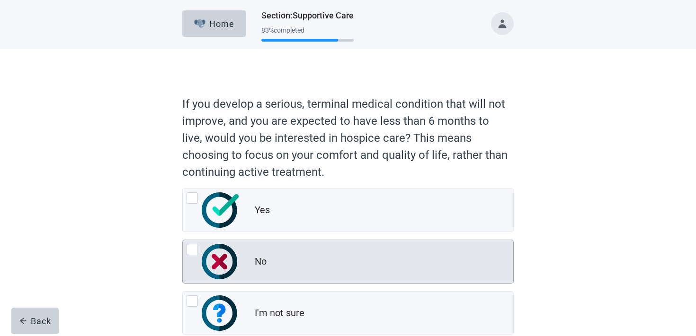
click at [257, 248] on div "No" at bounding box center [348, 261] width 330 height 43
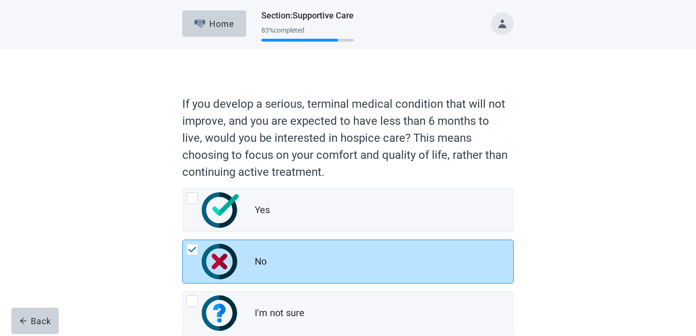
scroll to position [58, 0]
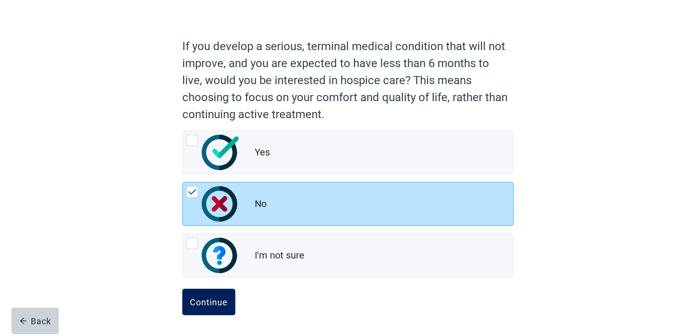
click at [217, 307] on div "Continue" at bounding box center [209, 302] width 38 height 9
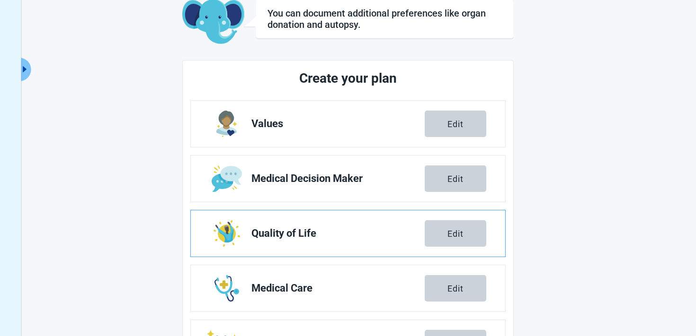
scroll to position [167, 0]
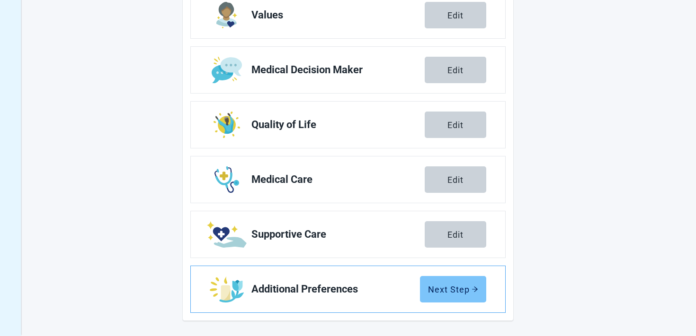
click at [450, 283] on button "Next Step" at bounding box center [453, 289] width 66 height 27
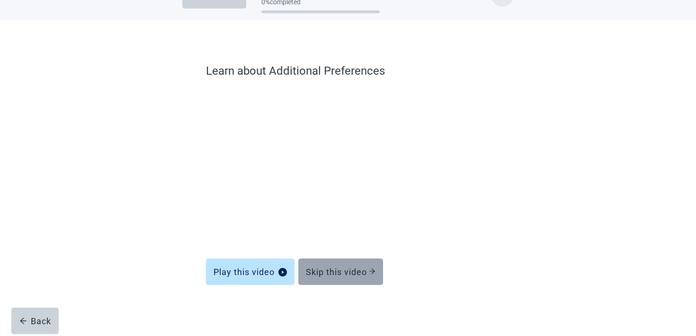
scroll to position [28, 0]
click at [339, 275] on div "Skip this video" at bounding box center [341, 271] width 70 height 9
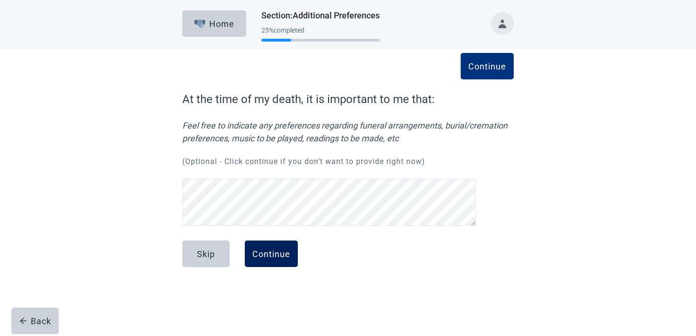
click at [290, 255] on div "Continue" at bounding box center [271, 253] width 38 height 9
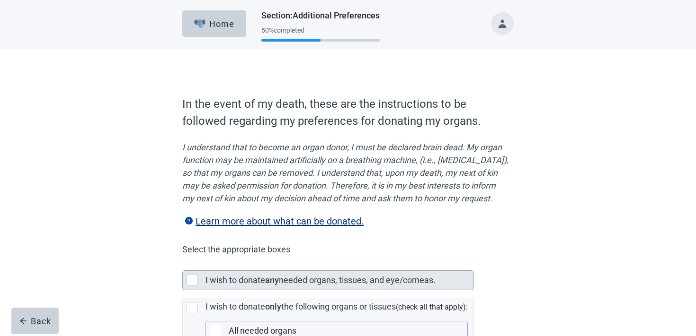
click at [283, 285] on div "I wish to donate any needed organs, tissues, and eye/corneas." at bounding box center [339, 280] width 268 height 19
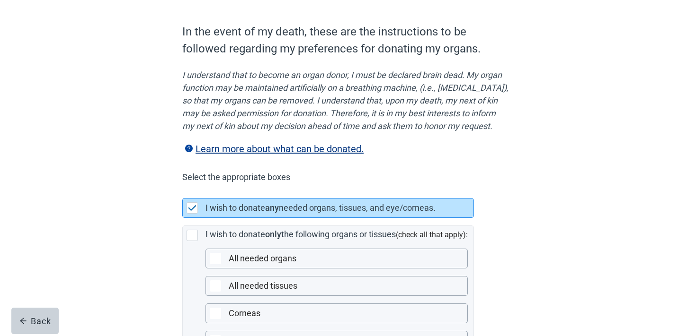
scroll to position [247, 0]
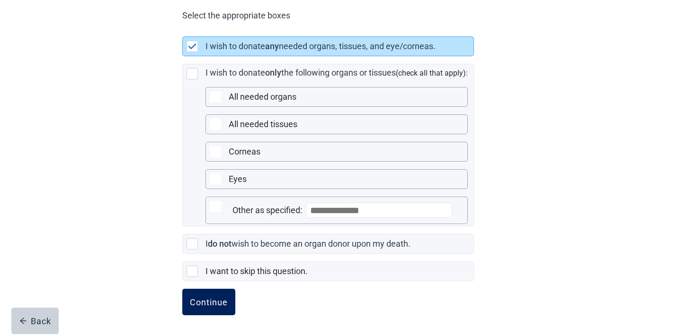
click at [201, 301] on div "Continue" at bounding box center [209, 302] width 38 height 9
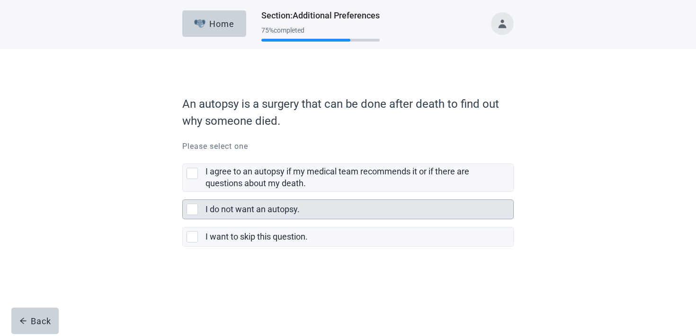
click at [277, 212] on label "I do not want an autopsy." at bounding box center [252, 209] width 94 height 10
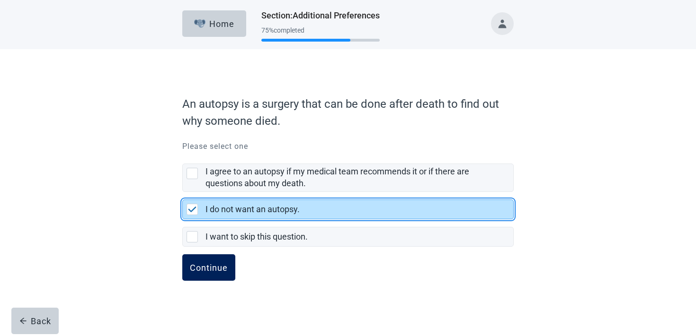
click at [206, 263] on div "Continue" at bounding box center [209, 267] width 38 height 9
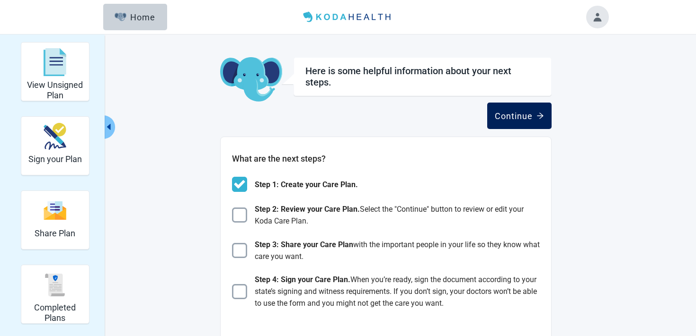
click at [507, 120] on div "Continue" at bounding box center [519, 115] width 49 height 9
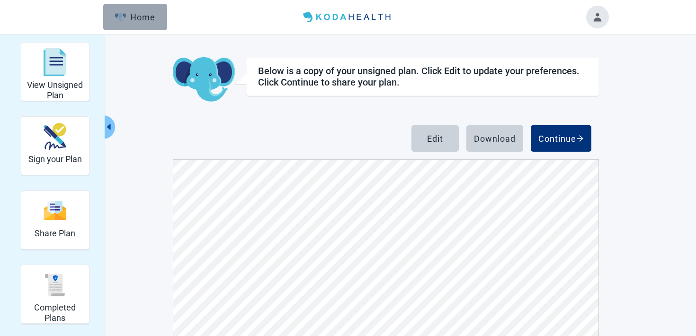
click at [138, 15] on div "Home" at bounding box center [135, 16] width 41 height 9
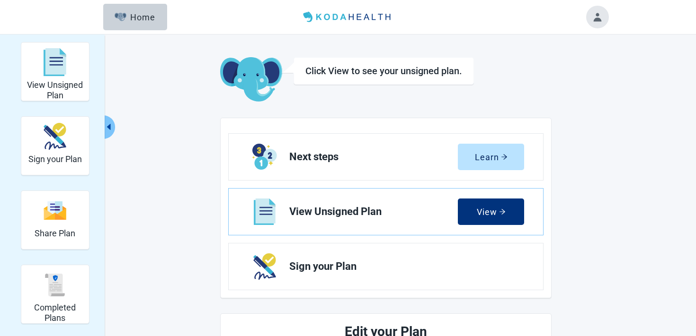
click at [598, 19] on button "Toggle account menu" at bounding box center [597, 17] width 23 height 23
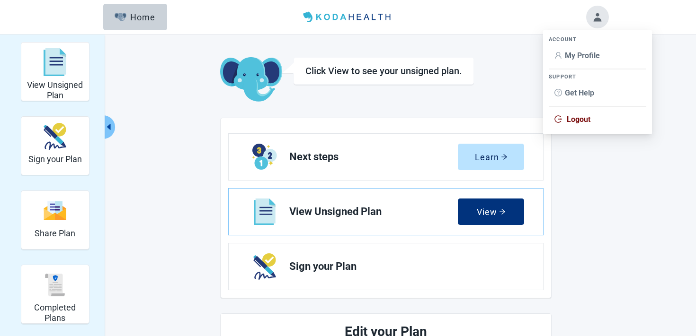
click at [566, 59] on span "My Profile" at bounding box center [582, 55] width 35 height 9
